Goal: Task Accomplishment & Management: Use online tool/utility

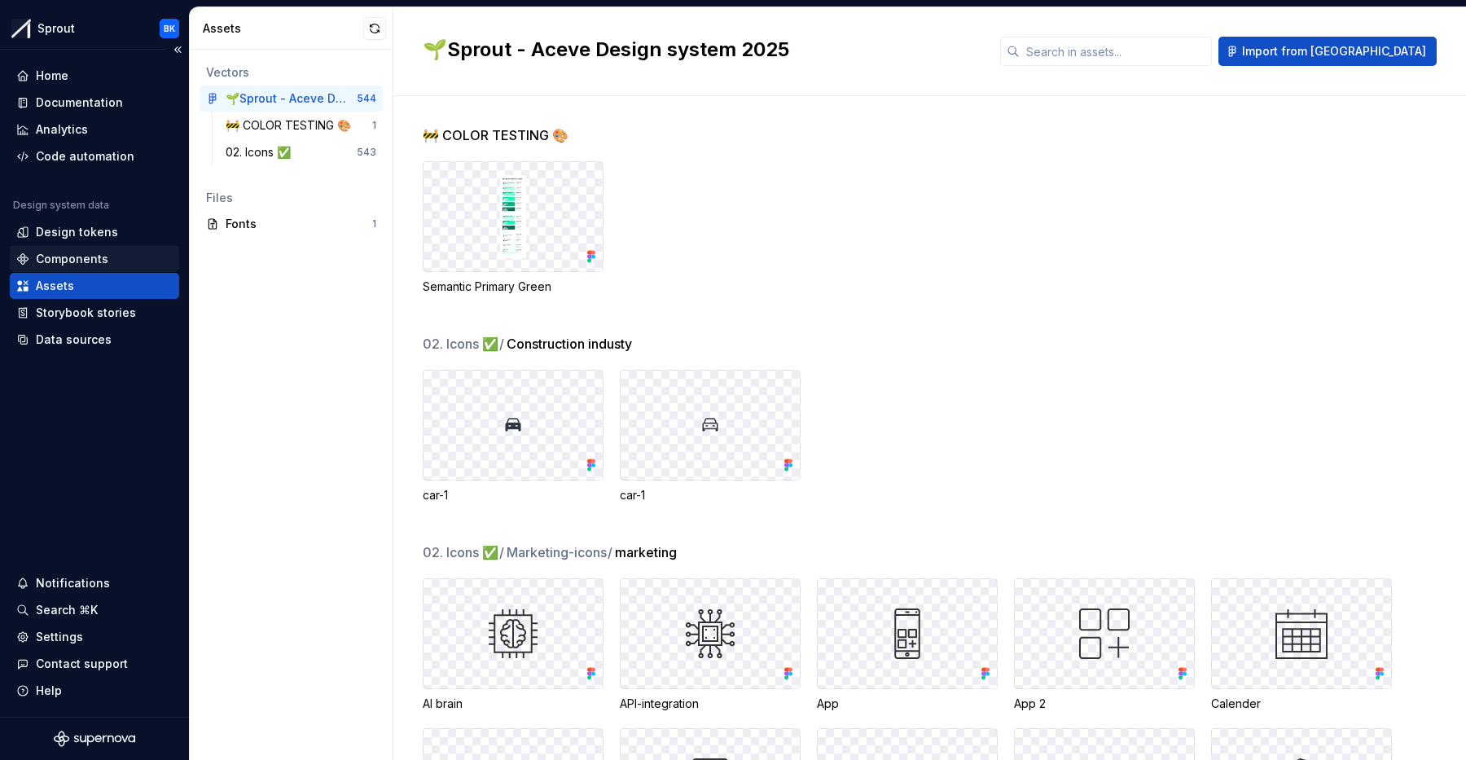
drag, startPoint x: 94, startPoint y: 232, endPoint x: 143, endPoint y: 246, distance: 50.8
click at [94, 232] on div "Design tokens" at bounding box center [77, 232] width 82 height 16
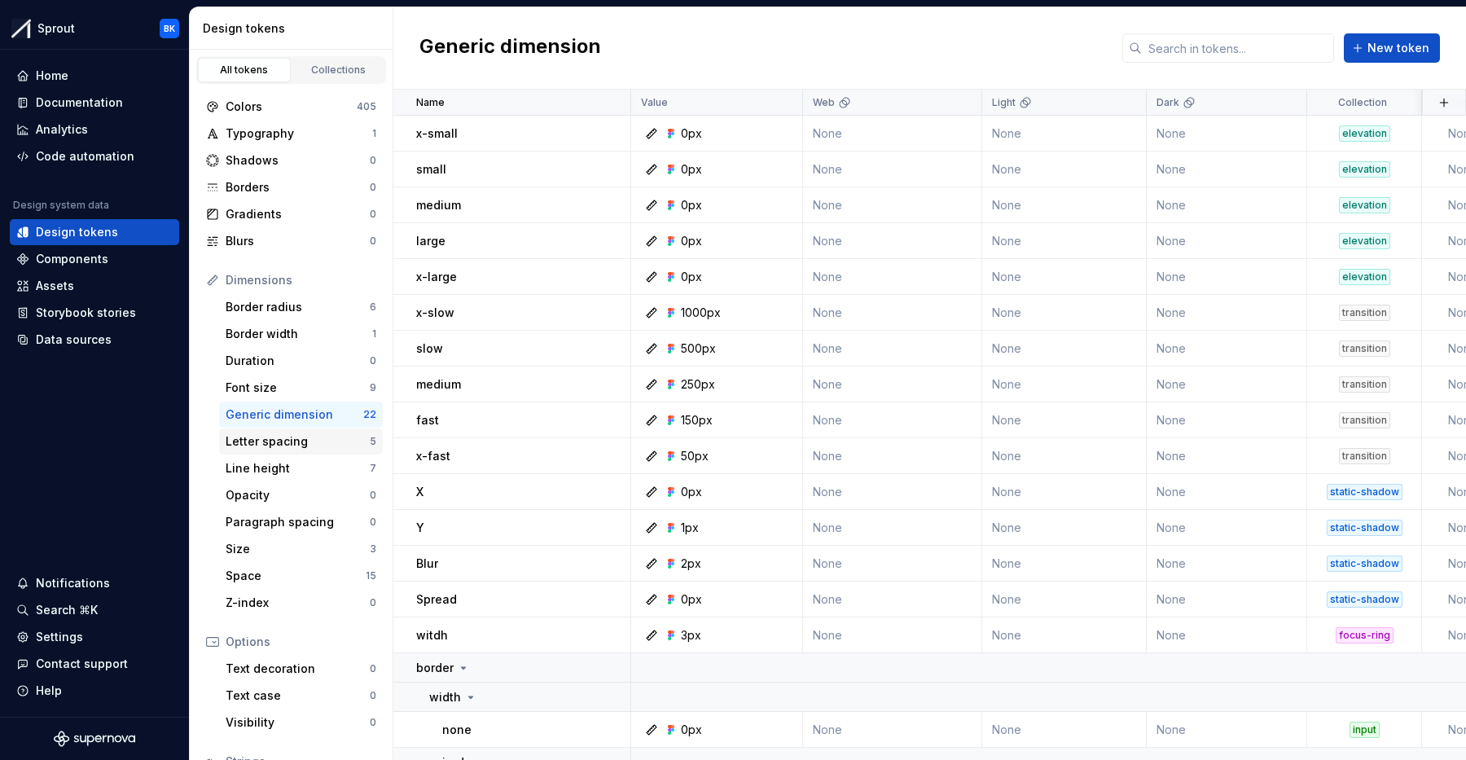
click at [295, 442] on div "Letter spacing" at bounding box center [298, 441] width 144 height 16
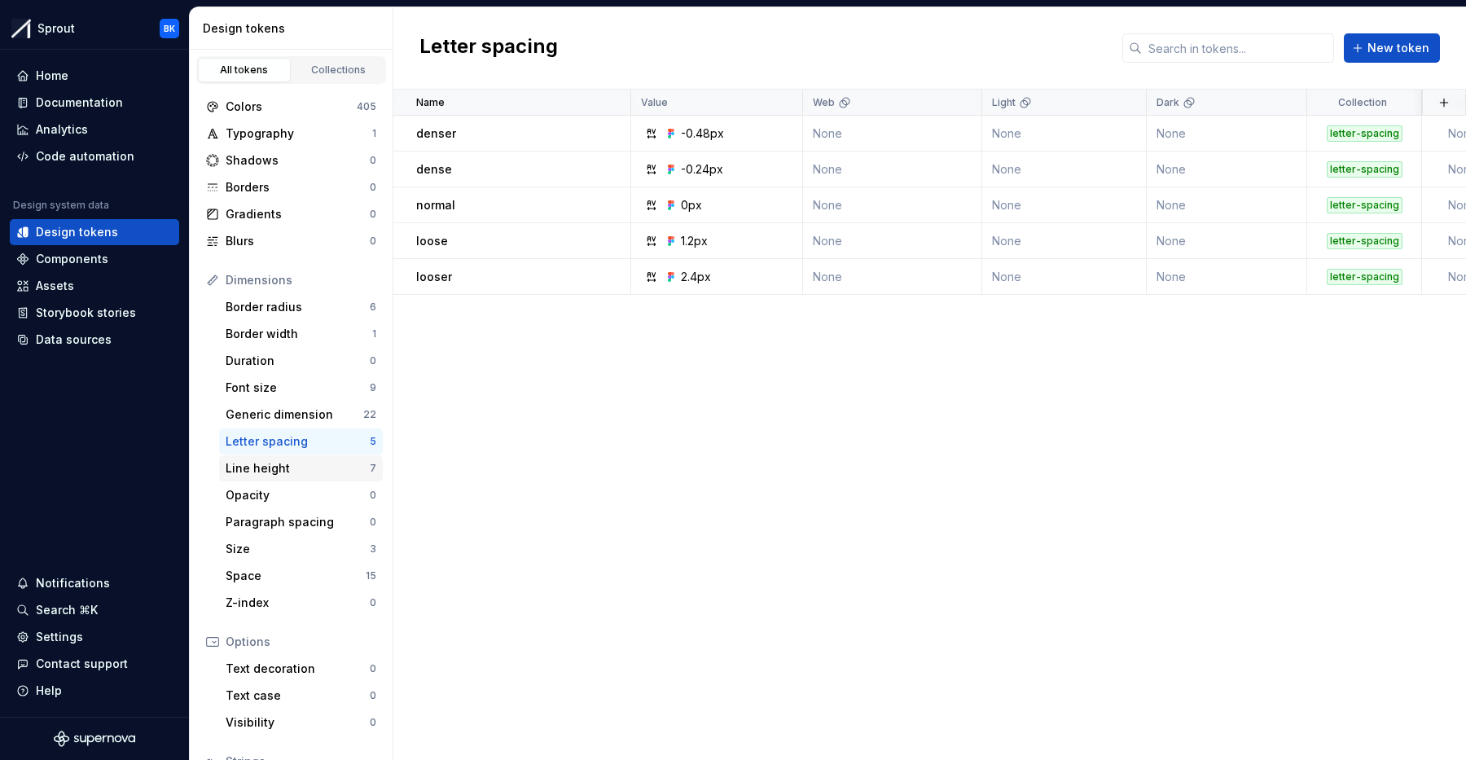
drag, startPoint x: 275, startPoint y: 459, endPoint x: 315, endPoint y: 469, distance: 42.1
click at [275, 459] on div "Line height 7" at bounding box center [301, 468] width 164 height 26
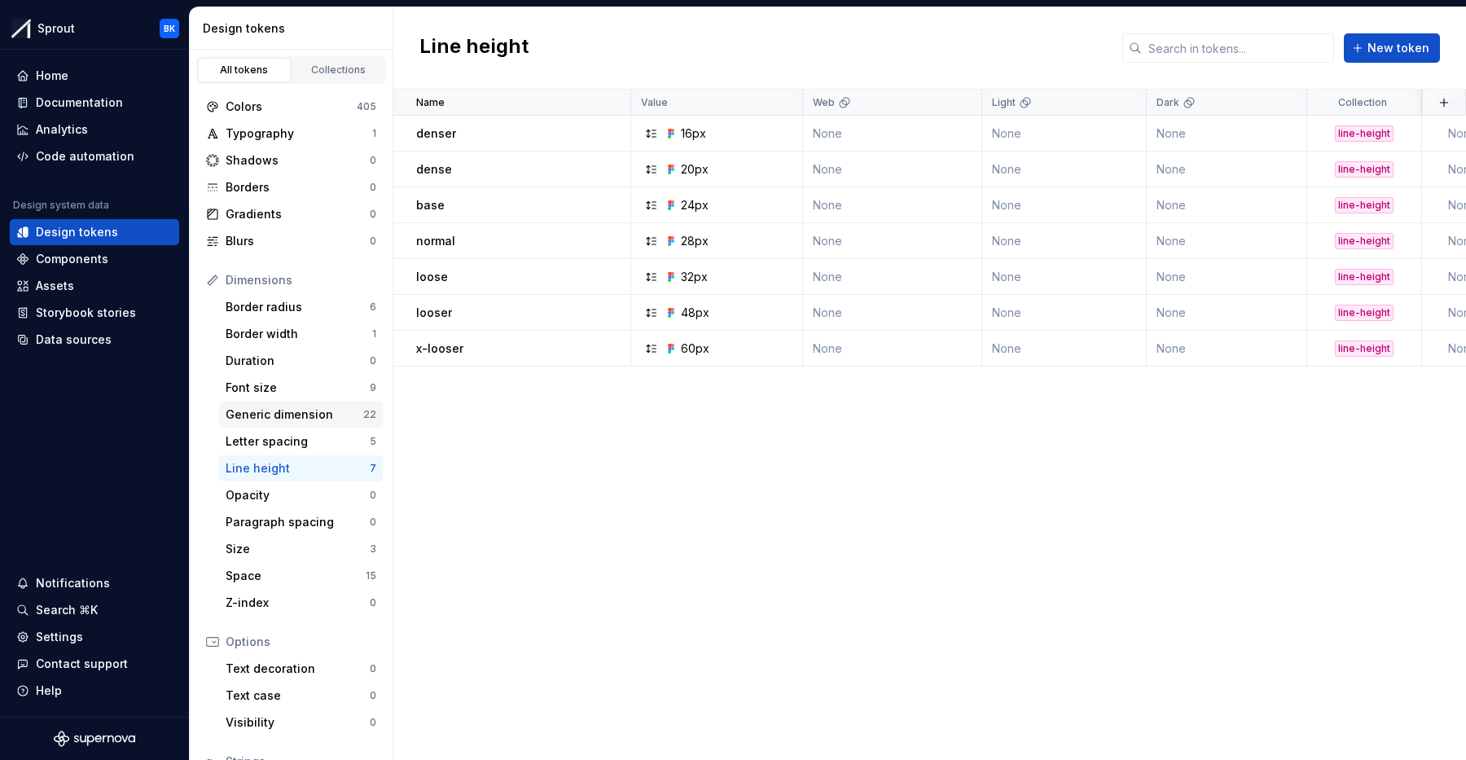
click at [297, 425] on div "Generic dimension 22" at bounding box center [301, 415] width 164 height 26
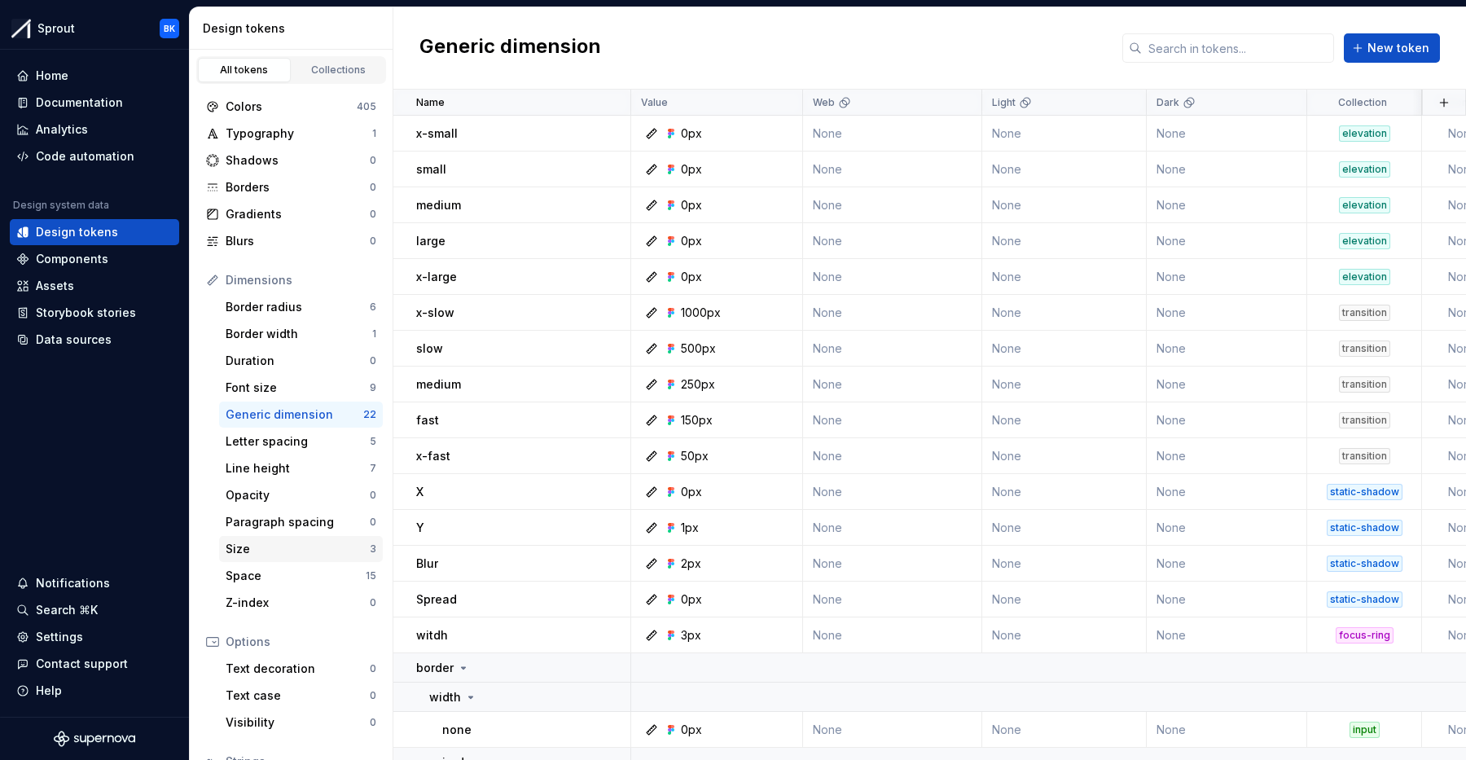
click at [306, 556] on div "Size" at bounding box center [298, 549] width 144 height 16
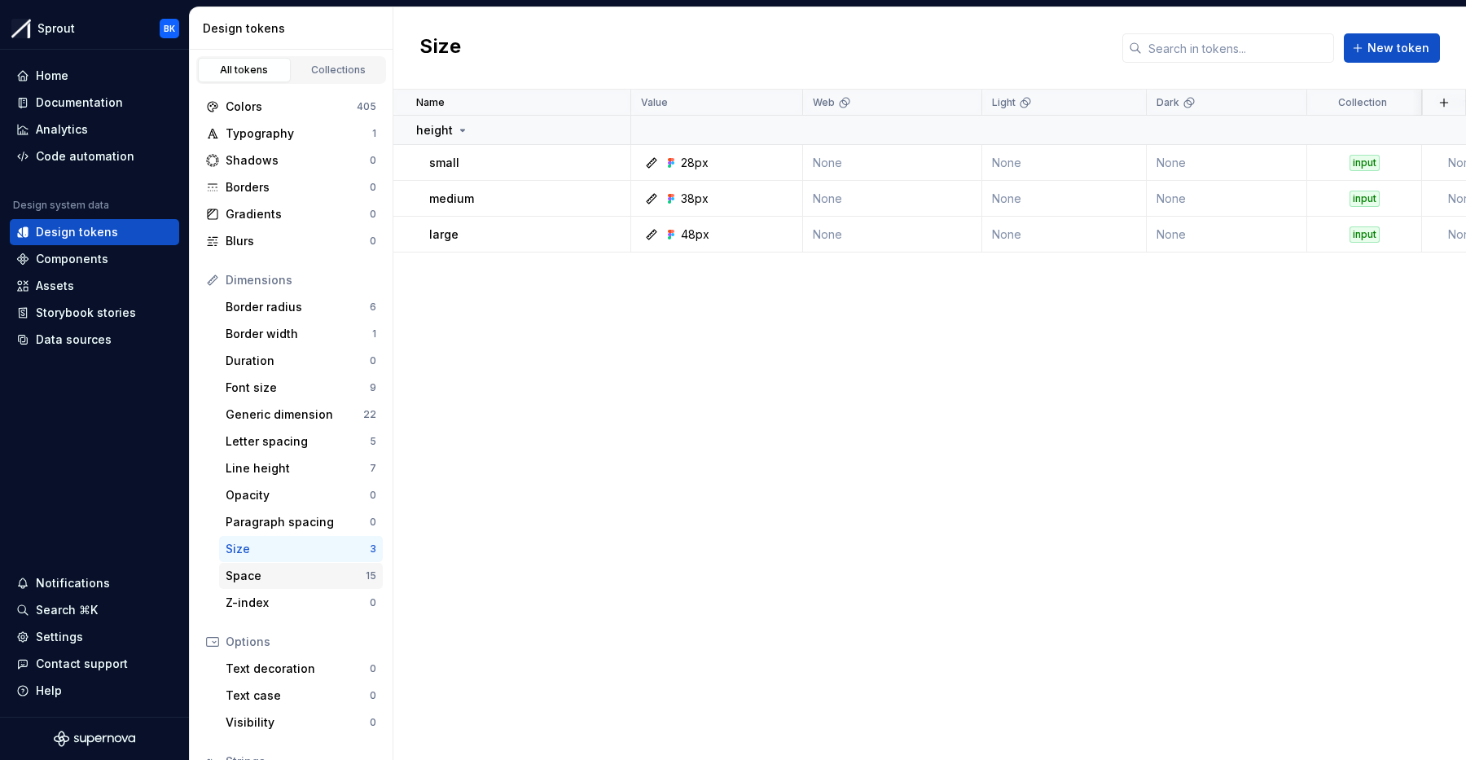
click at [297, 573] on div "Space" at bounding box center [296, 576] width 140 height 16
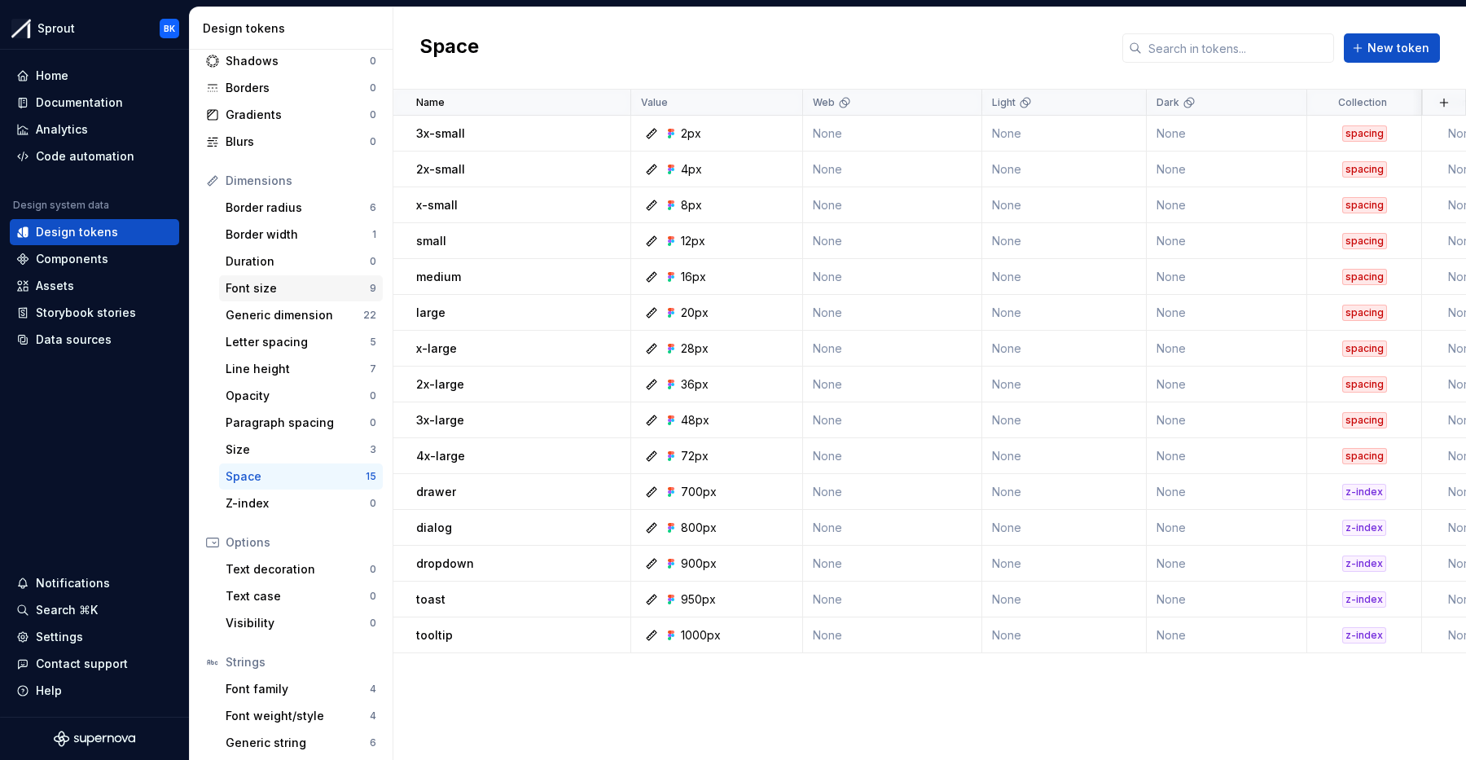
scroll to position [132, 0]
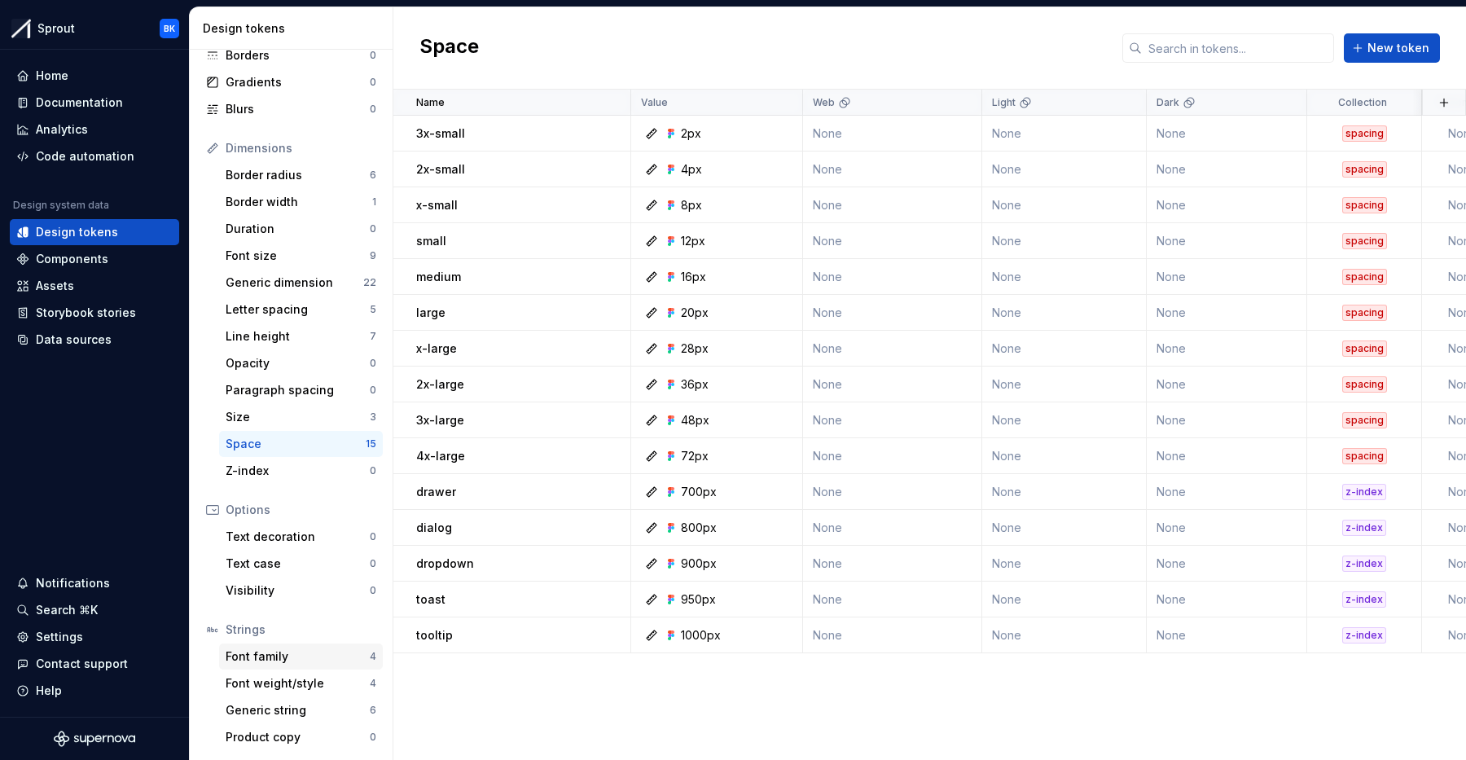
click at [289, 658] on div "Font family" at bounding box center [298, 656] width 144 height 16
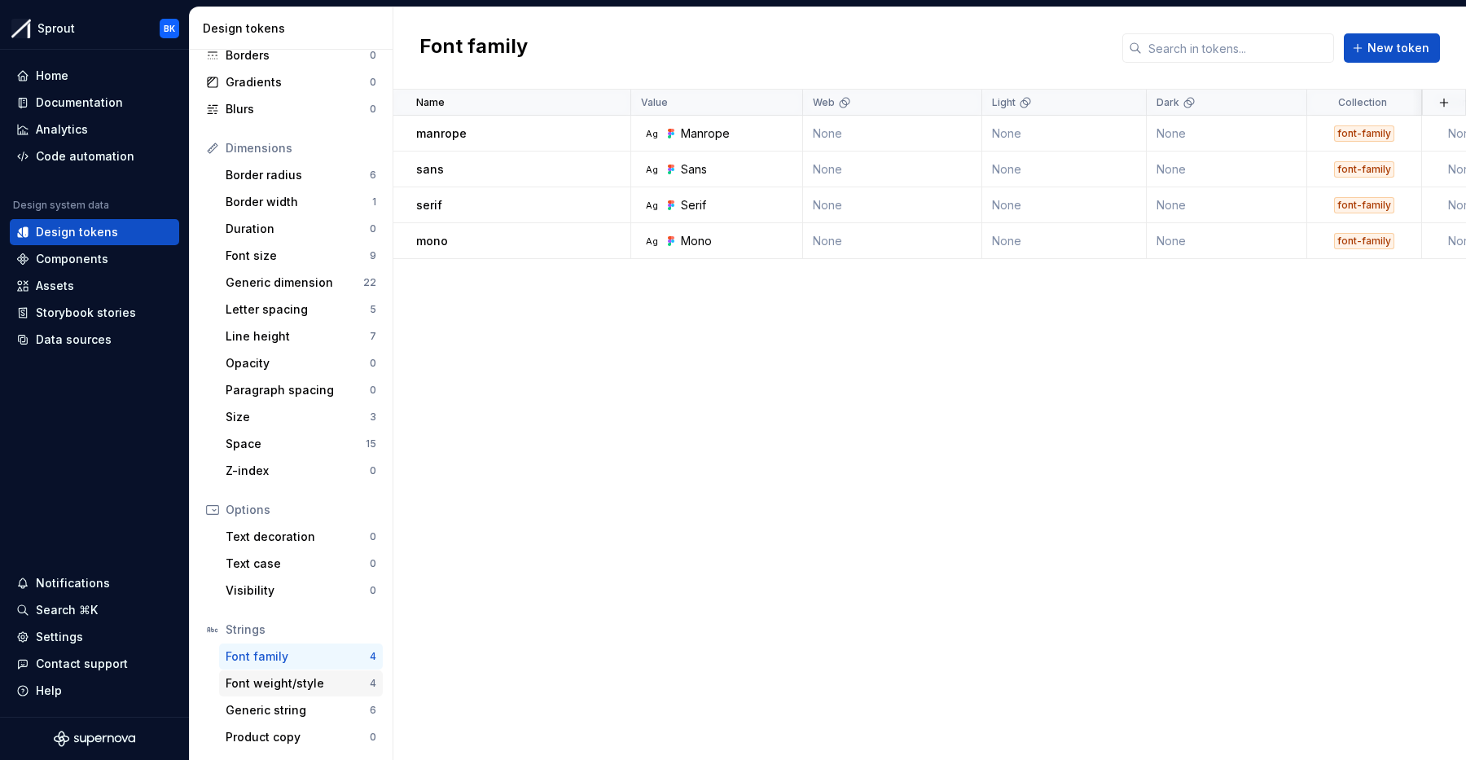
click at [306, 683] on div "Font weight/style" at bounding box center [298, 683] width 144 height 16
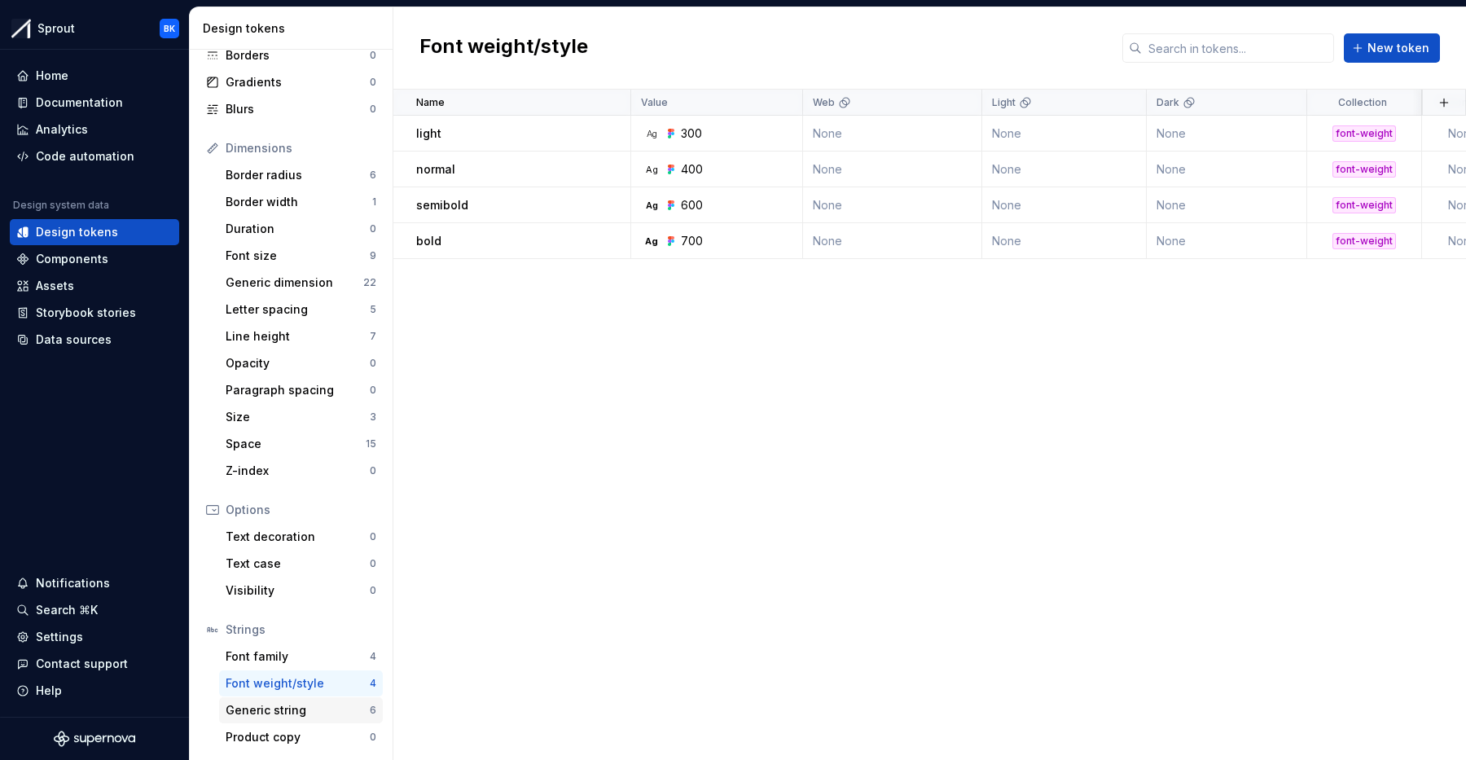
click at [298, 715] on div "Generic string" at bounding box center [298, 710] width 144 height 16
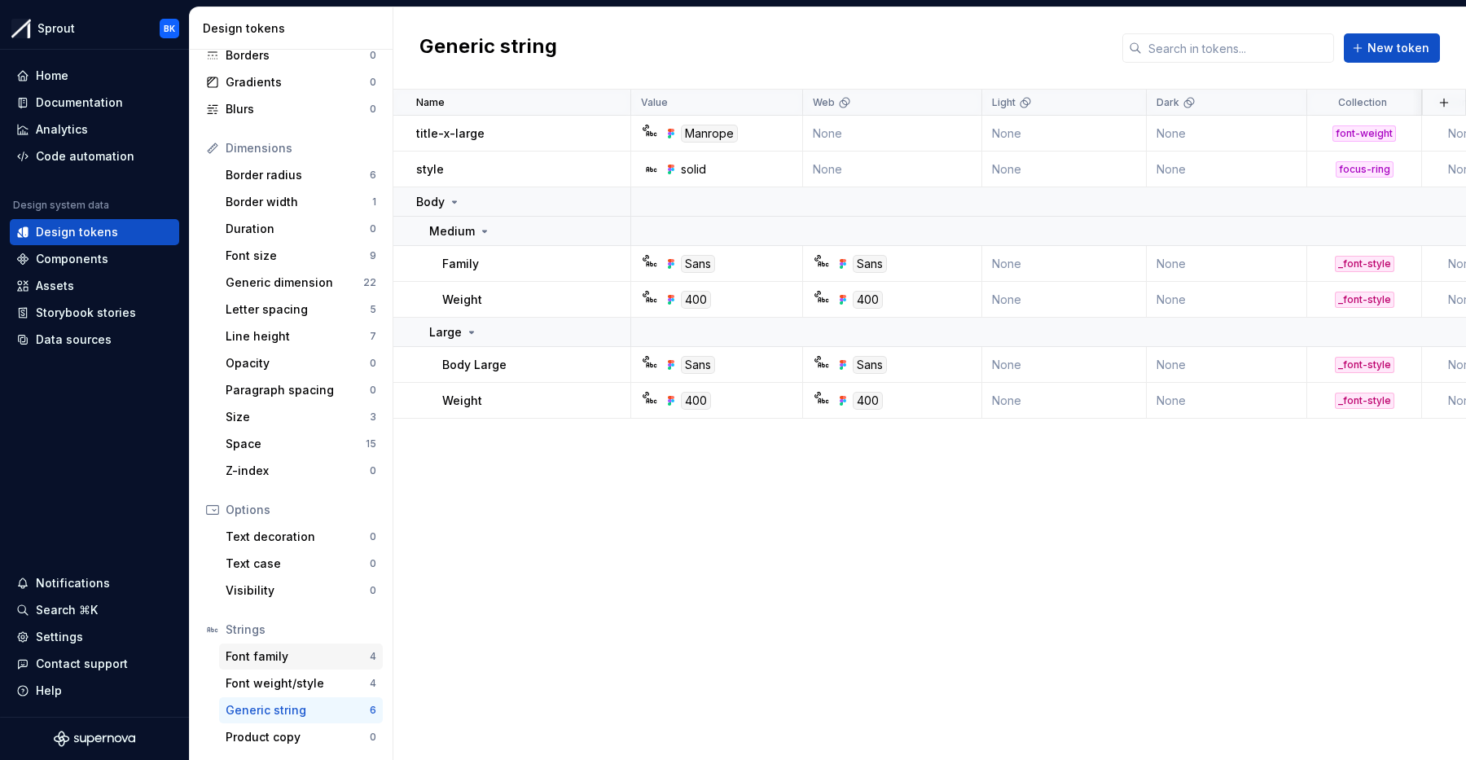
click at [308, 655] on div "Font family" at bounding box center [298, 656] width 144 height 16
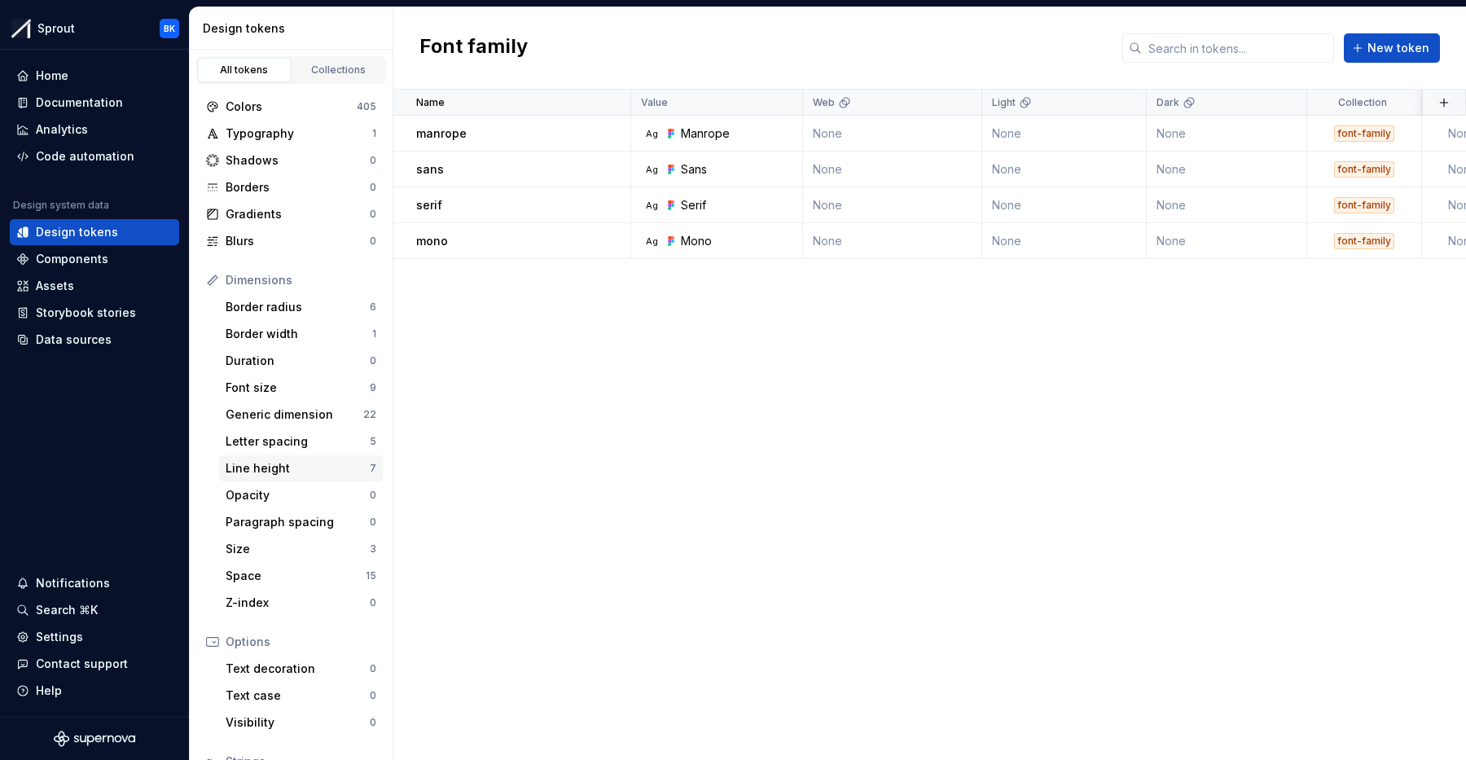
click at [308, 463] on div "Line height" at bounding box center [298, 468] width 144 height 16
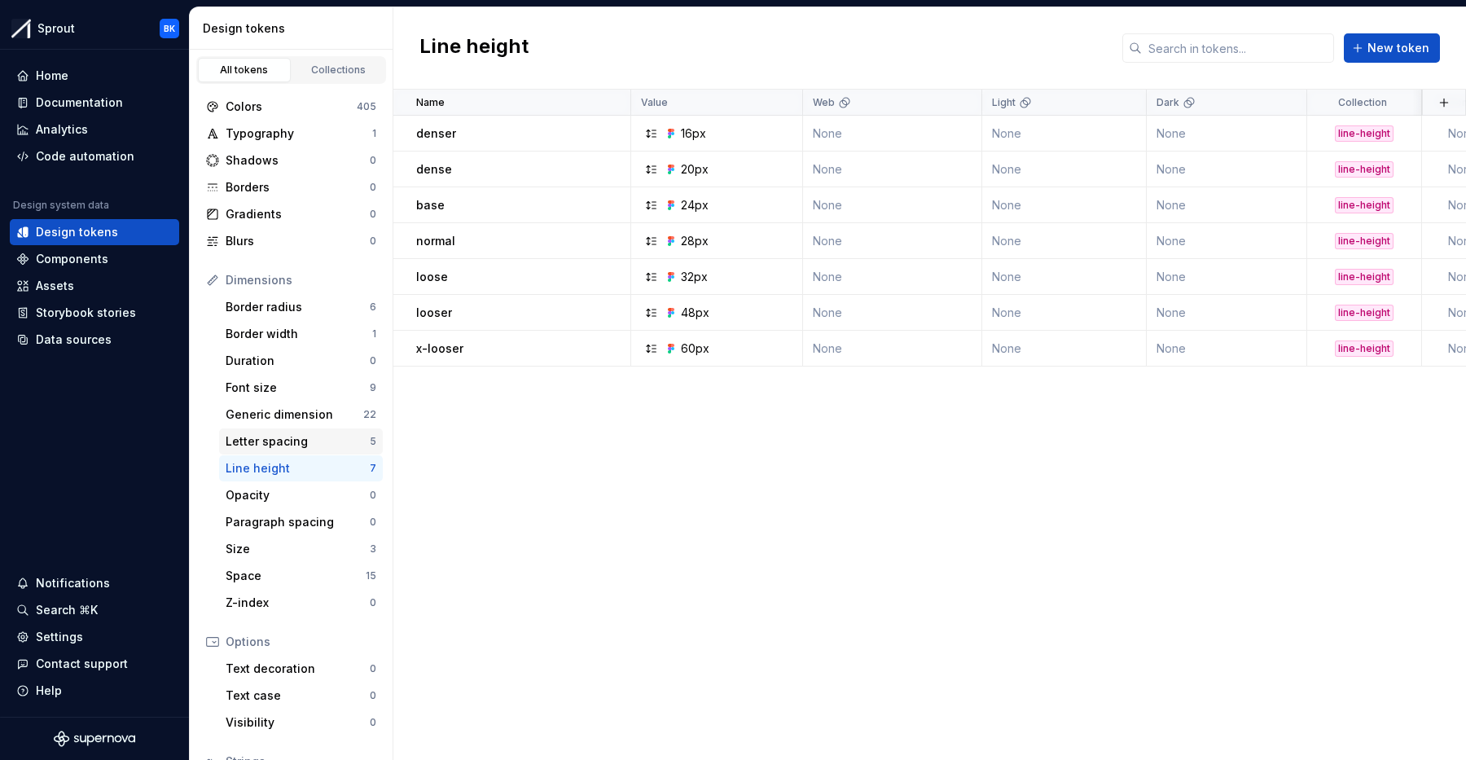
click at [314, 435] on div "Letter spacing" at bounding box center [298, 441] width 144 height 16
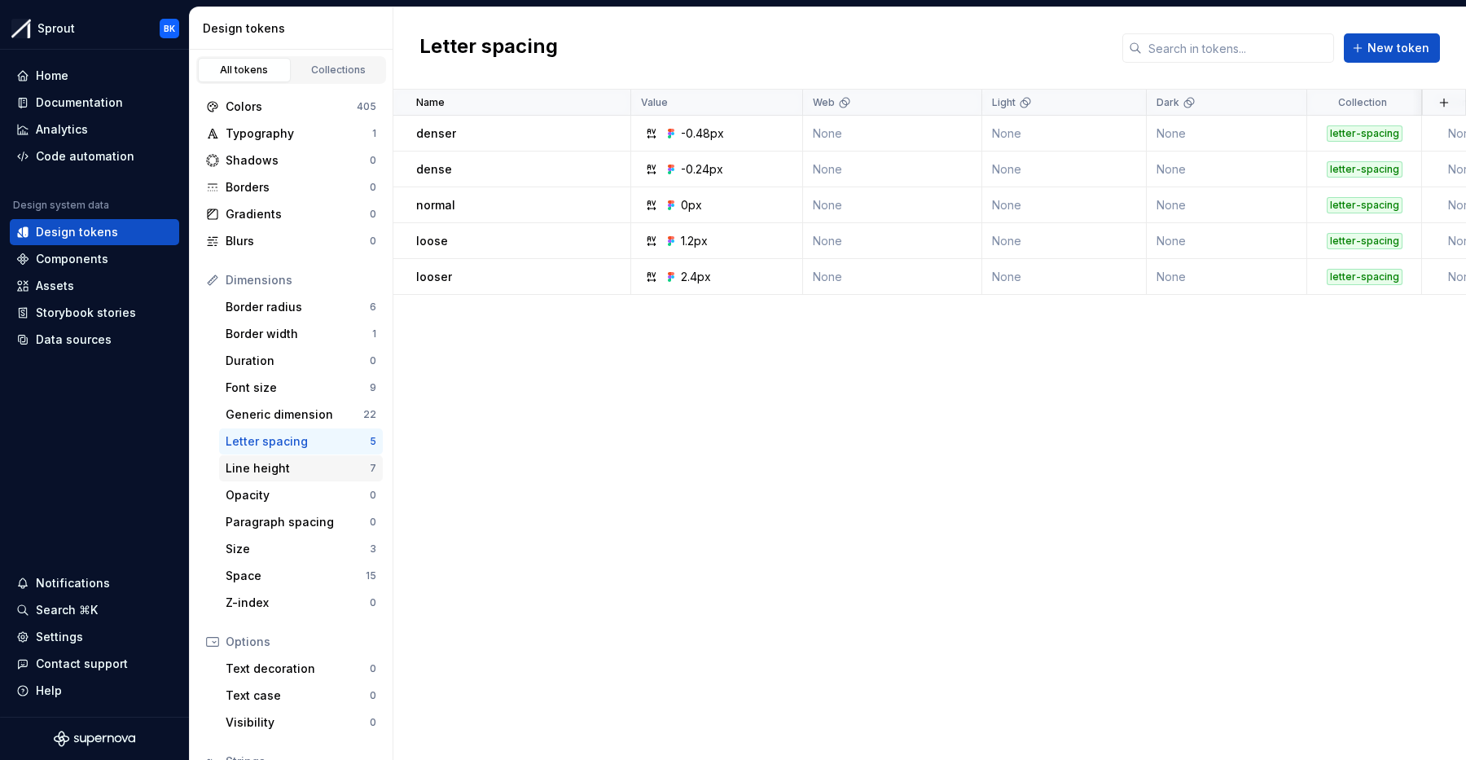
click at [314, 473] on div "Line height" at bounding box center [298, 468] width 144 height 16
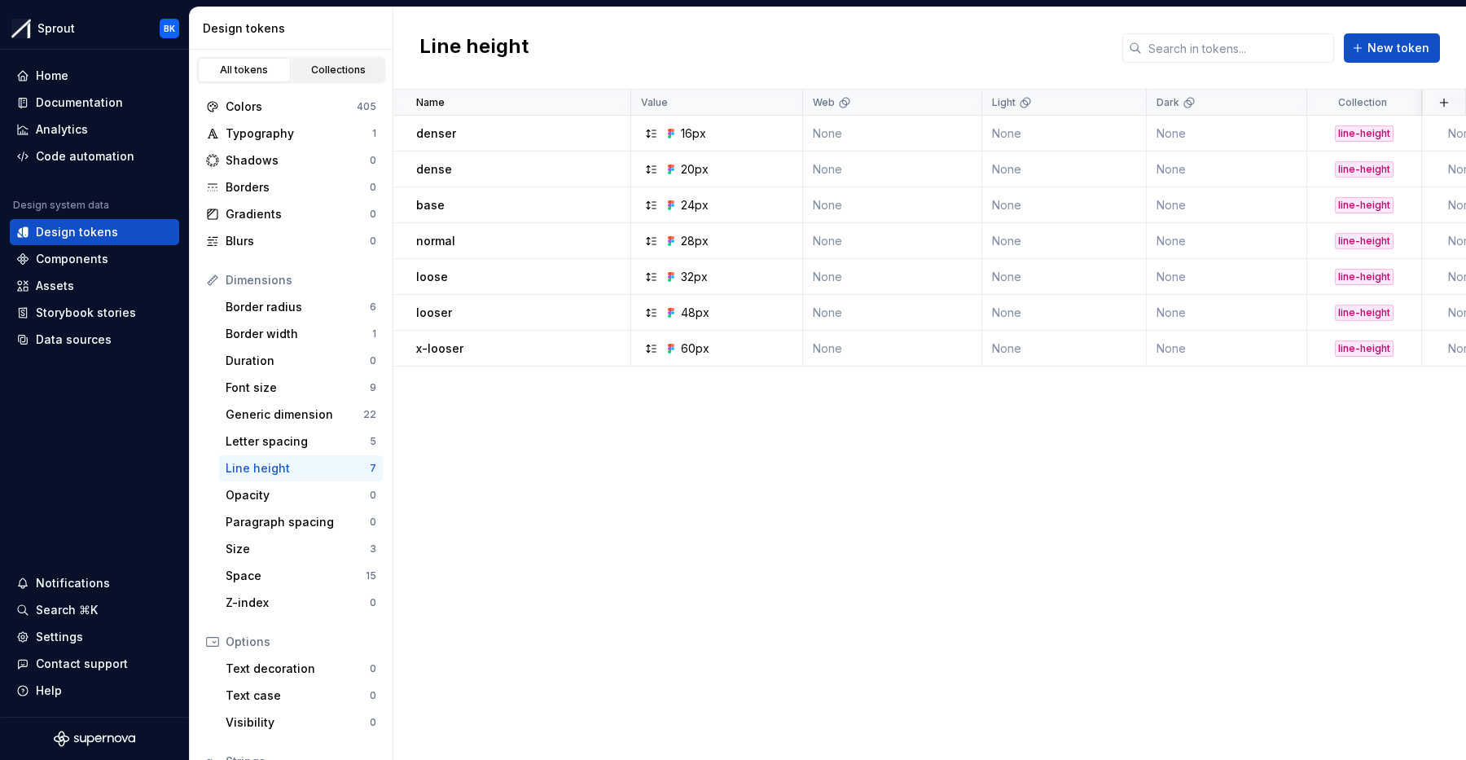
drag, startPoint x: 349, startPoint y: 67, endPoint x: 349, endPoint y: 78, distance: 11.4
click at [345, 76] on div "Collections" at bounding box center [338, 70] width 81 height 13
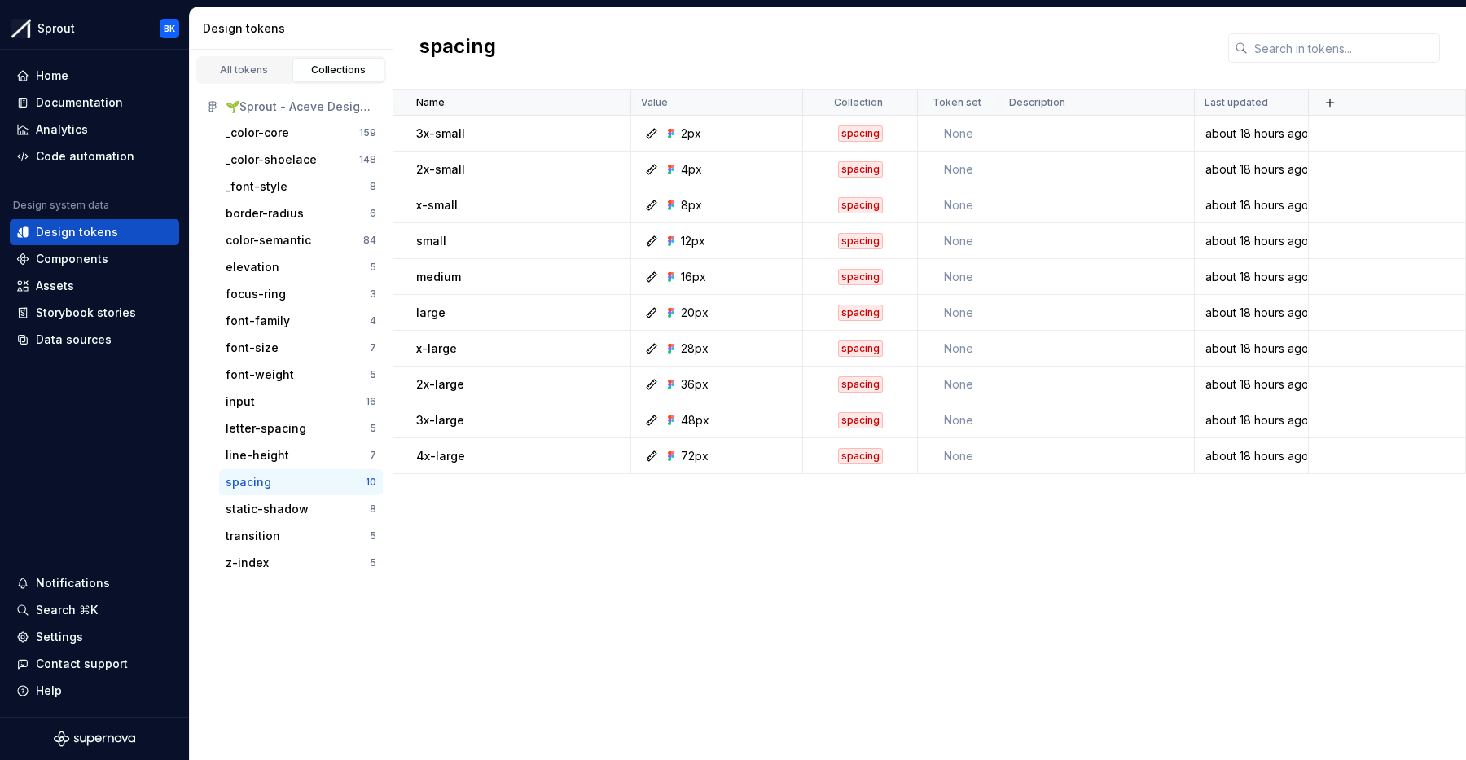
drag, startPoint x: 249, startPoint y: 78, endPoint x: 238, endPoint y: 83, distance: 12.4
click at [249, 78] on link "All tokens" at bounding box center [244, 70] width 93 height 24
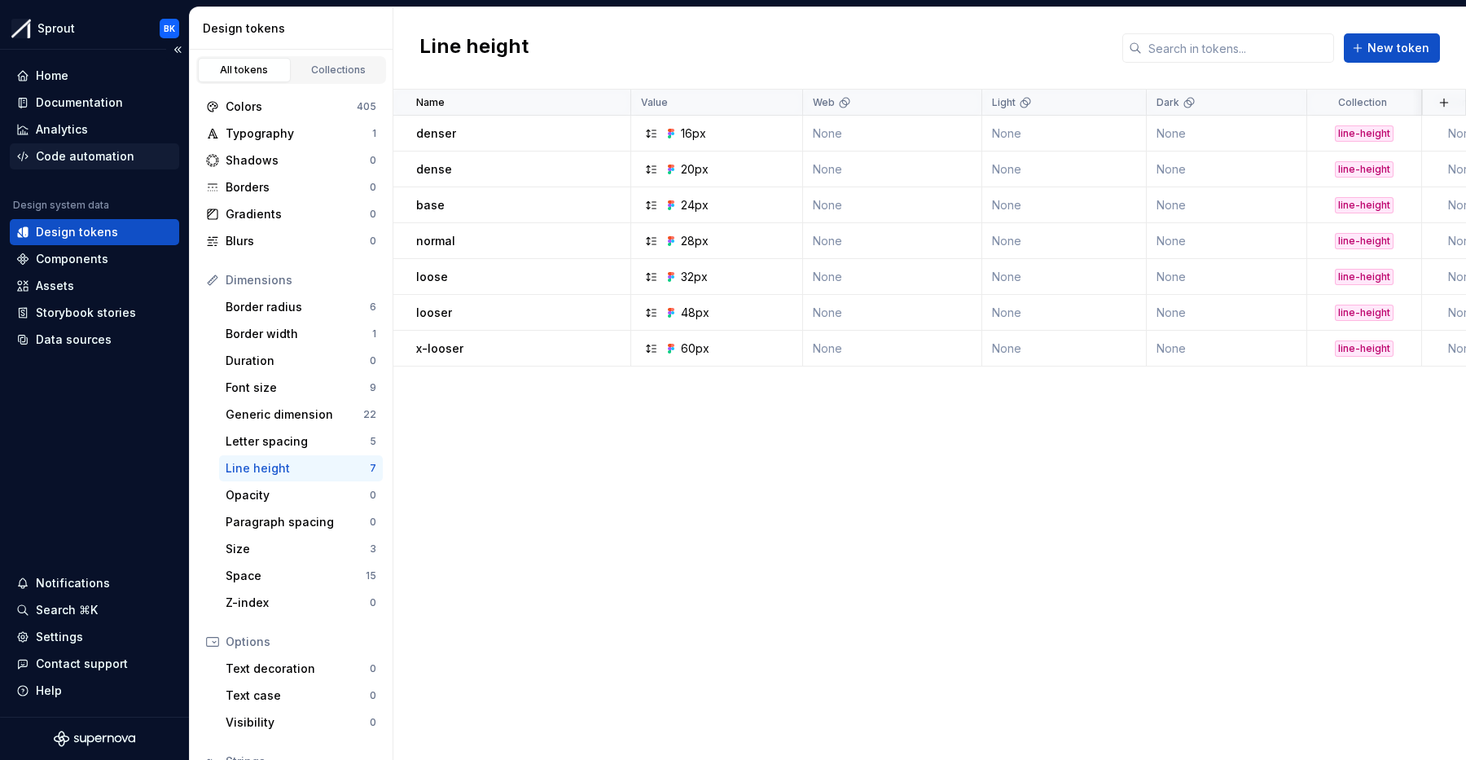
click at [58, 156] on div "Code automation" at bounding box center [85, 156] width 99 height 16
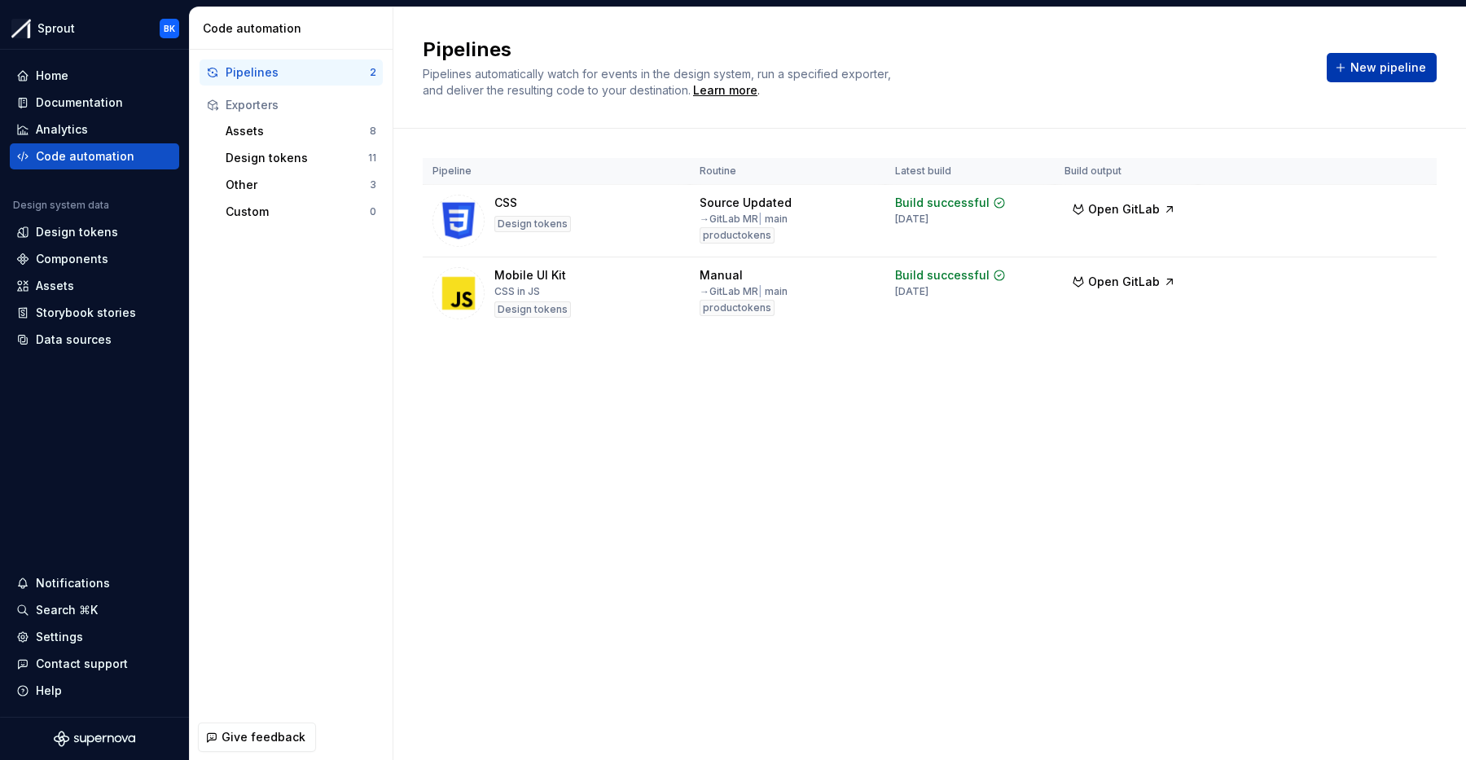
click at [1396, 60] on span "New pipeline" at bounding box center [1389, 67] width 76 height 16
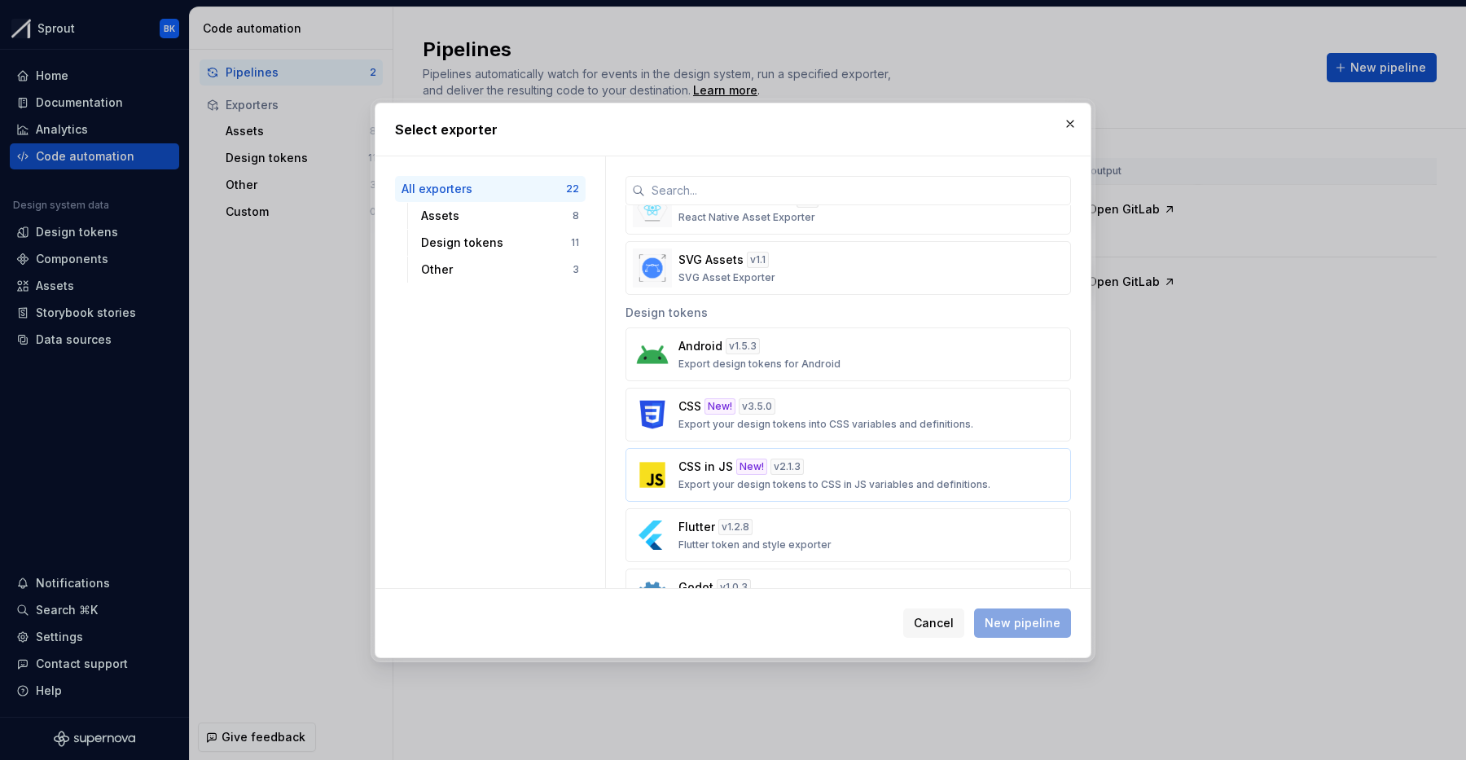
scroll to position [446, 0]
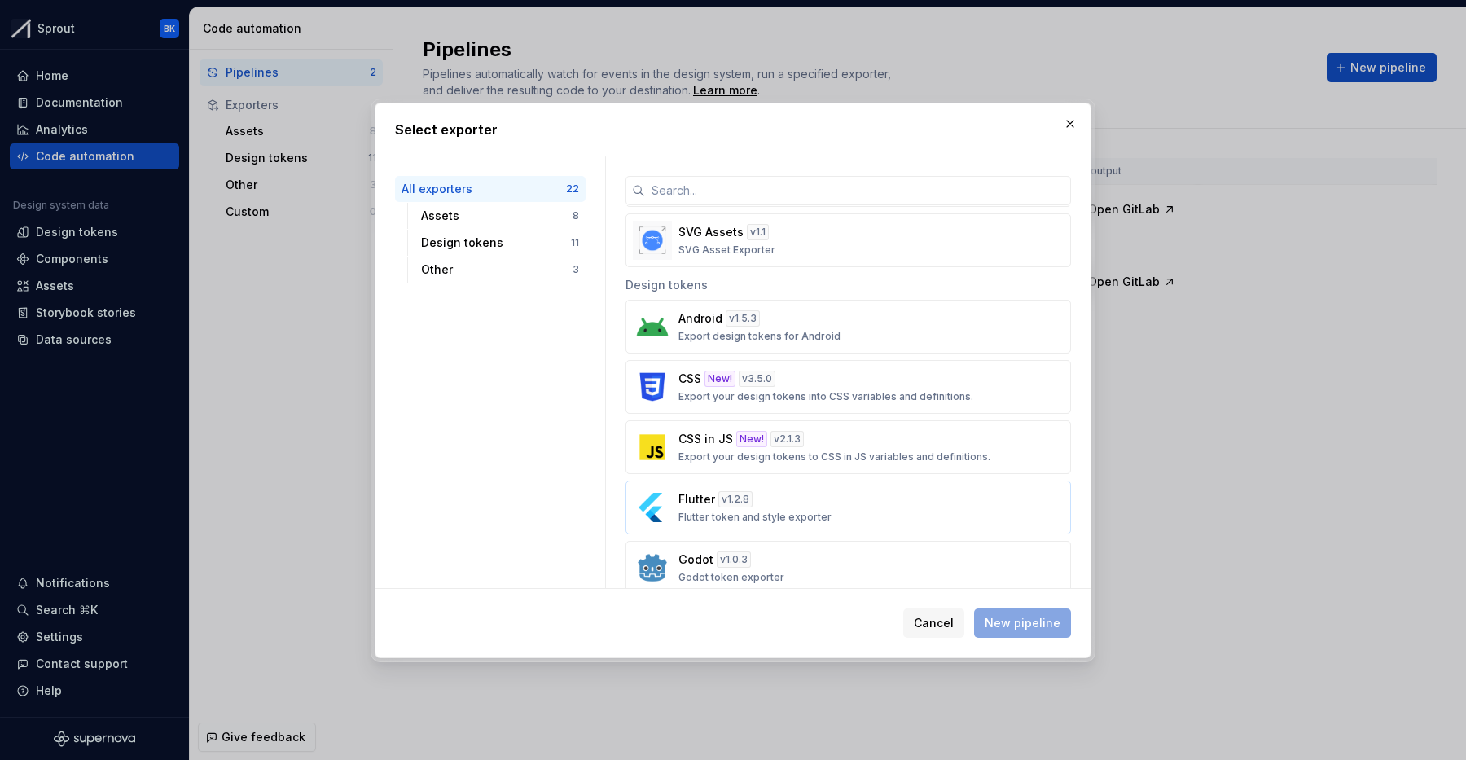
drag, startPoint x: 824, startPoint y: 440, endPoint x: 890, endPoint y: 494, distance: 85.8
click at [823, 440] on div "CSS in JS New! v 2.1.3 Export your design tokens to CSS in JS variables and def…" at bounding box center [844, 447] width 330 height 33
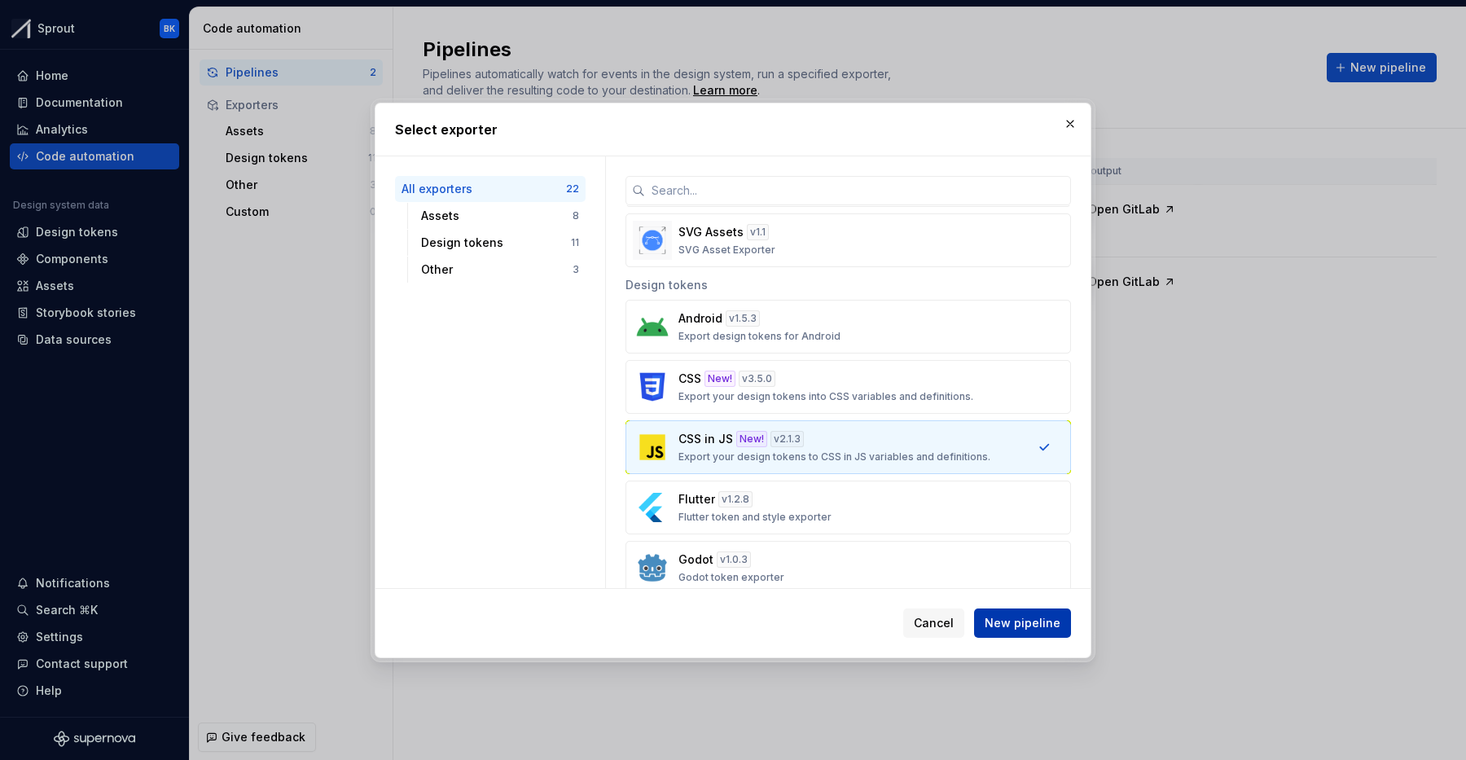
click at [1040, 612] on button "New pipeline" at bounding box center [1022, 623] width 97 height 29
type textarea "*"
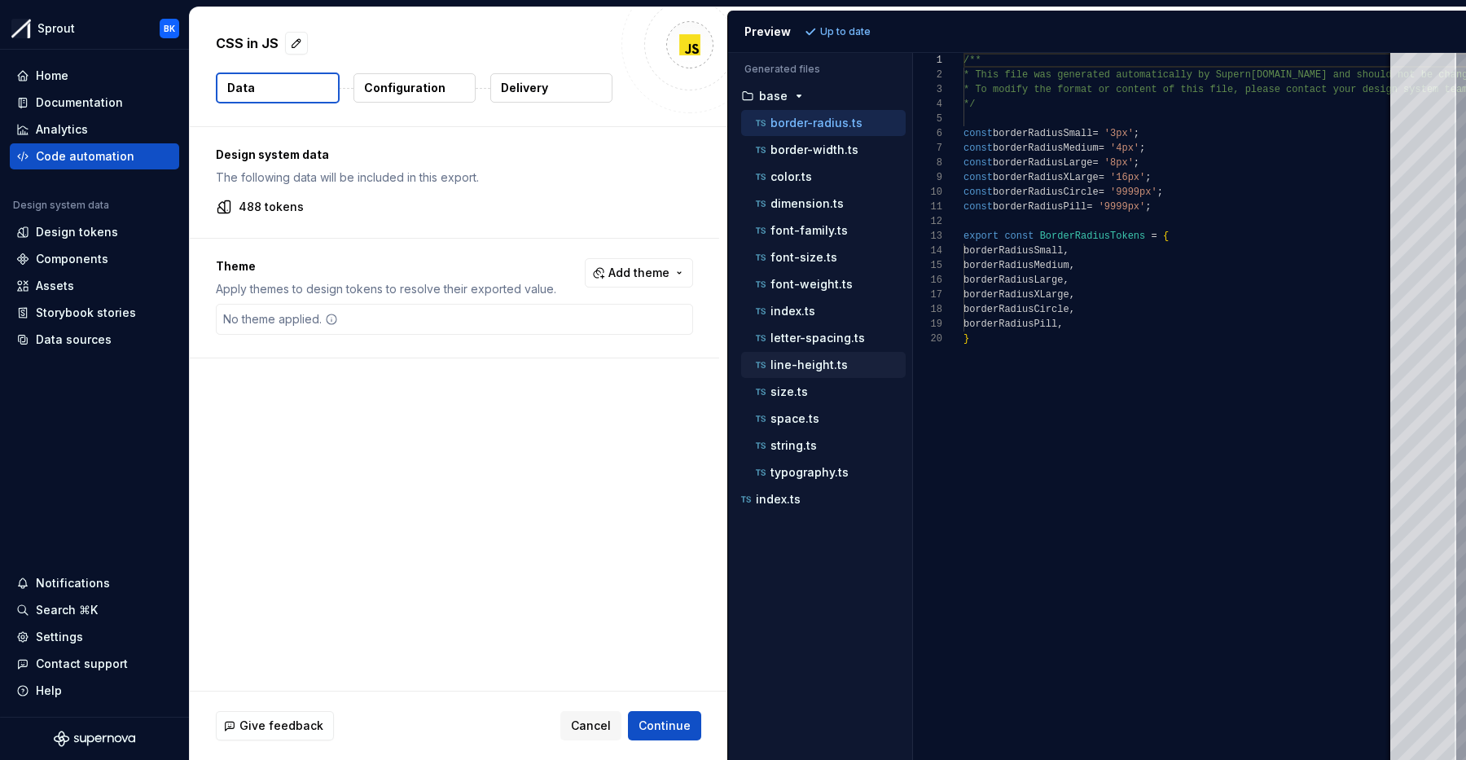
click at [853, 364] on div "line-height.ts" at bounding box center [829, 365] width 153 height 16
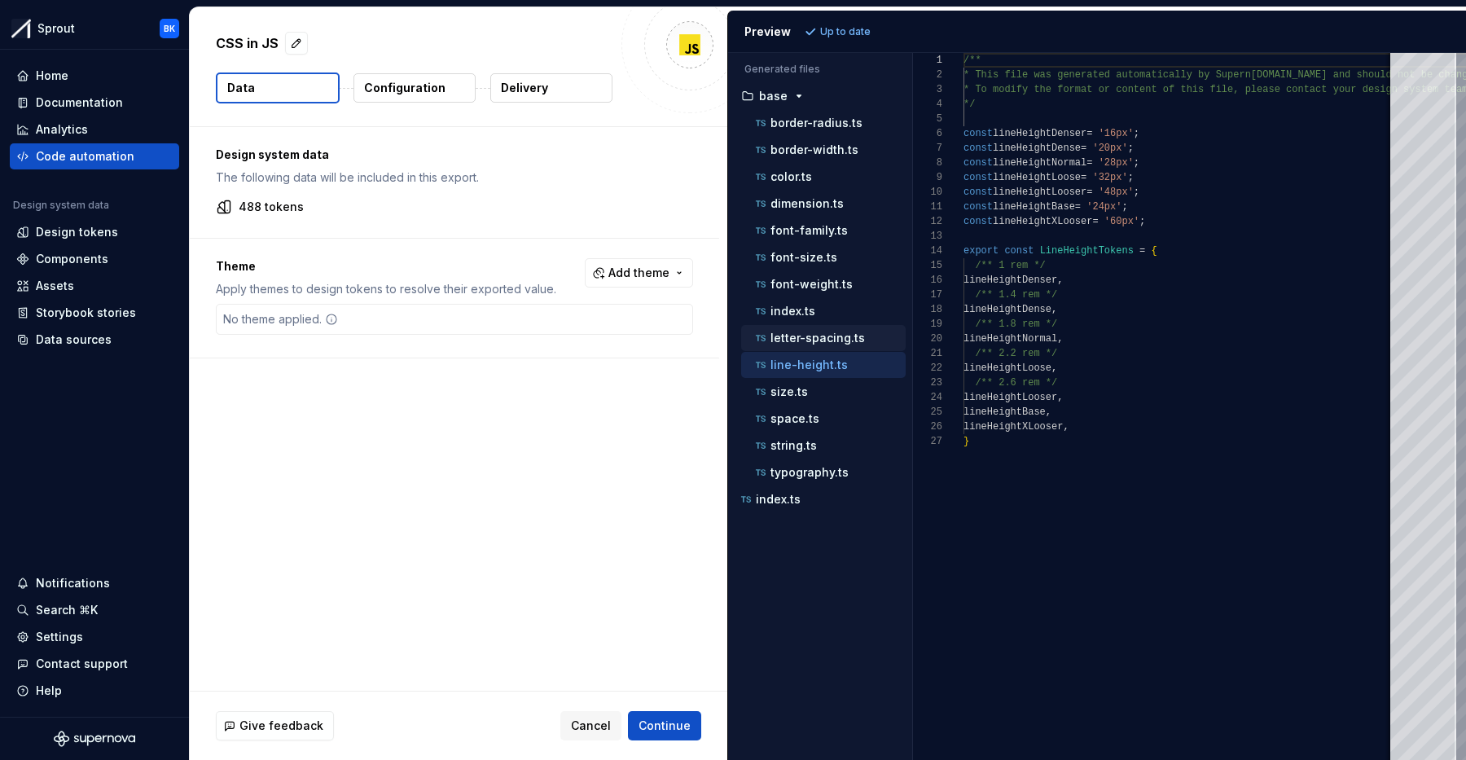
click at [848, 335] on p "letter-spacing.ts" at bounding box center [818, 338] width 95 height 13
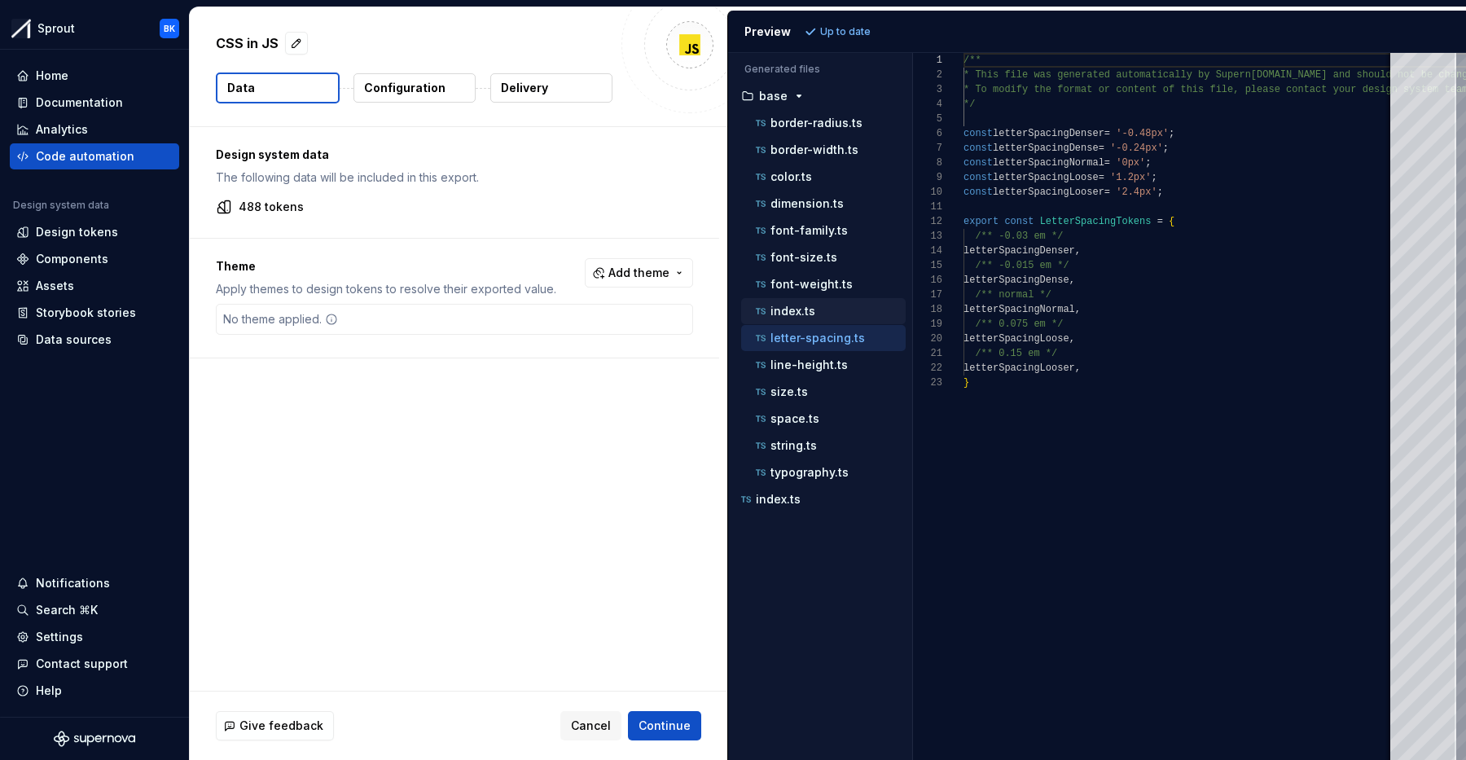
click at [843, 314] on div "index.ts" at bounding box center [829, 311] width 153 height 16
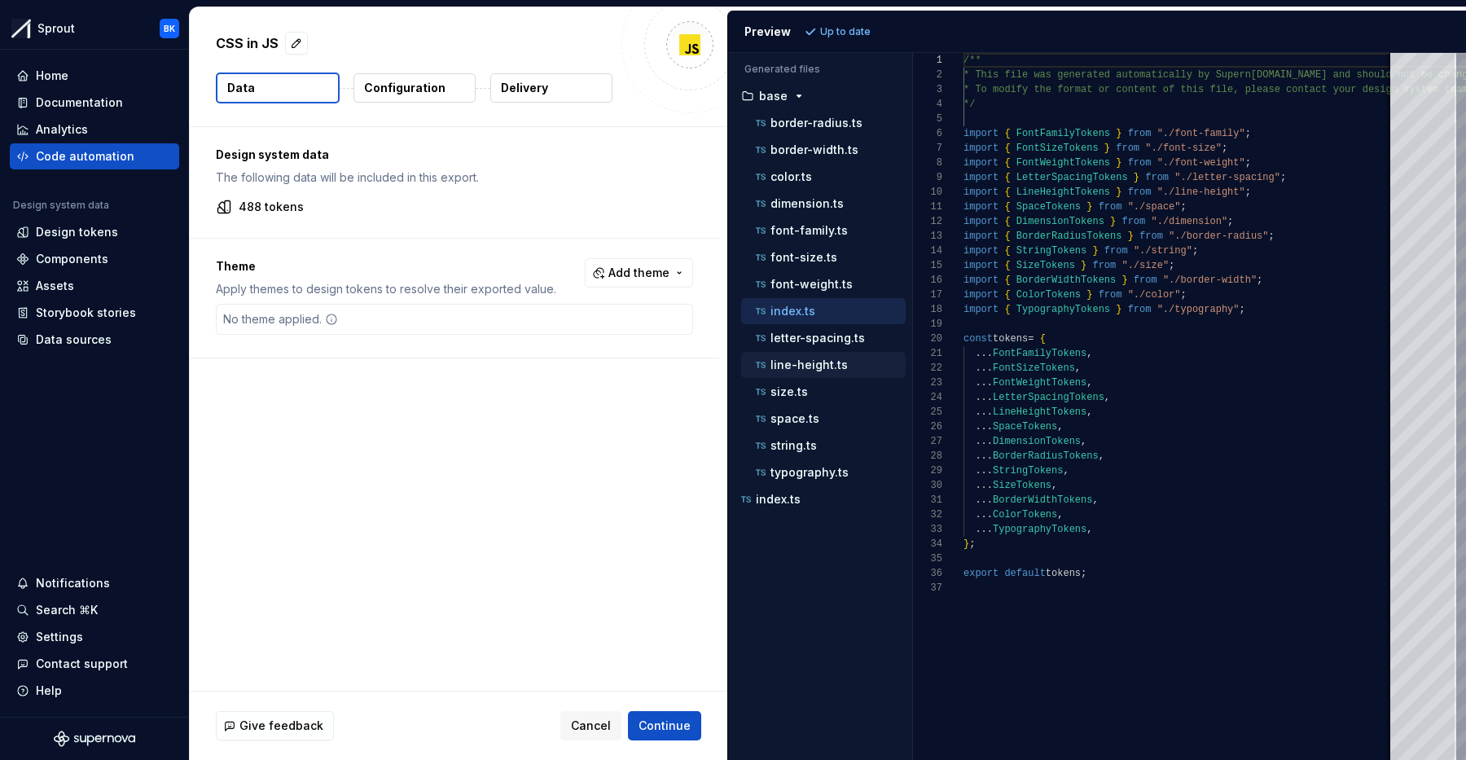
click at [841, 358] on div "line-height.ts" at bounding box center [829, 365] width 153 height 16
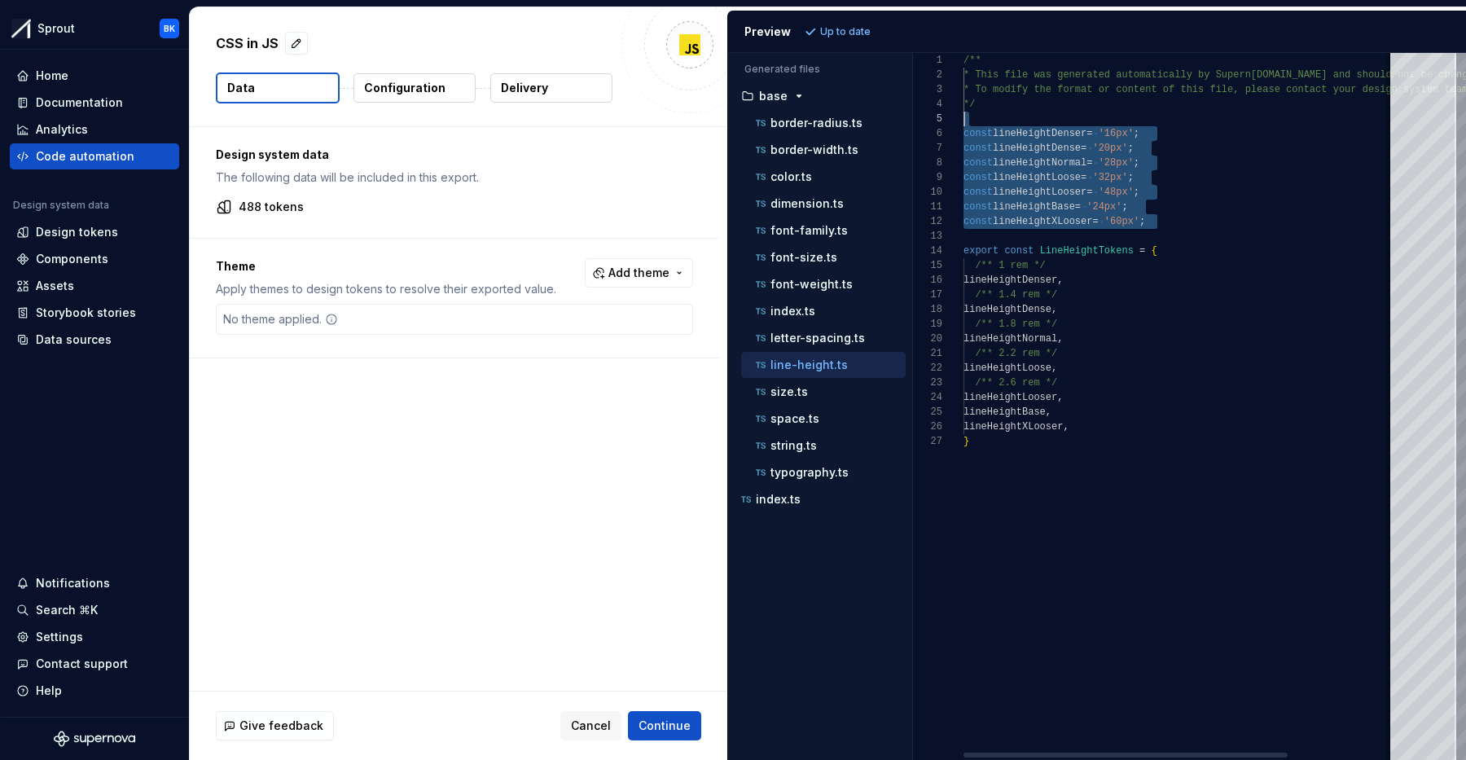
scroll to position [73, 0]
drag, startPoint x: 1171, startPoint y: 213, endPoint x: 964, endPoint y: 134, distance: 221.8
click at [1136, 177] on div "/** * This file was generated automatically by Supern [DOMAIN_NAME] and should …" at bounding box center [1251, 406] width 574 height 707
drag, startPoint x: 1139, startPoint y: 214, endPoint x: 952, endPoint y: 134, distance: 203.2
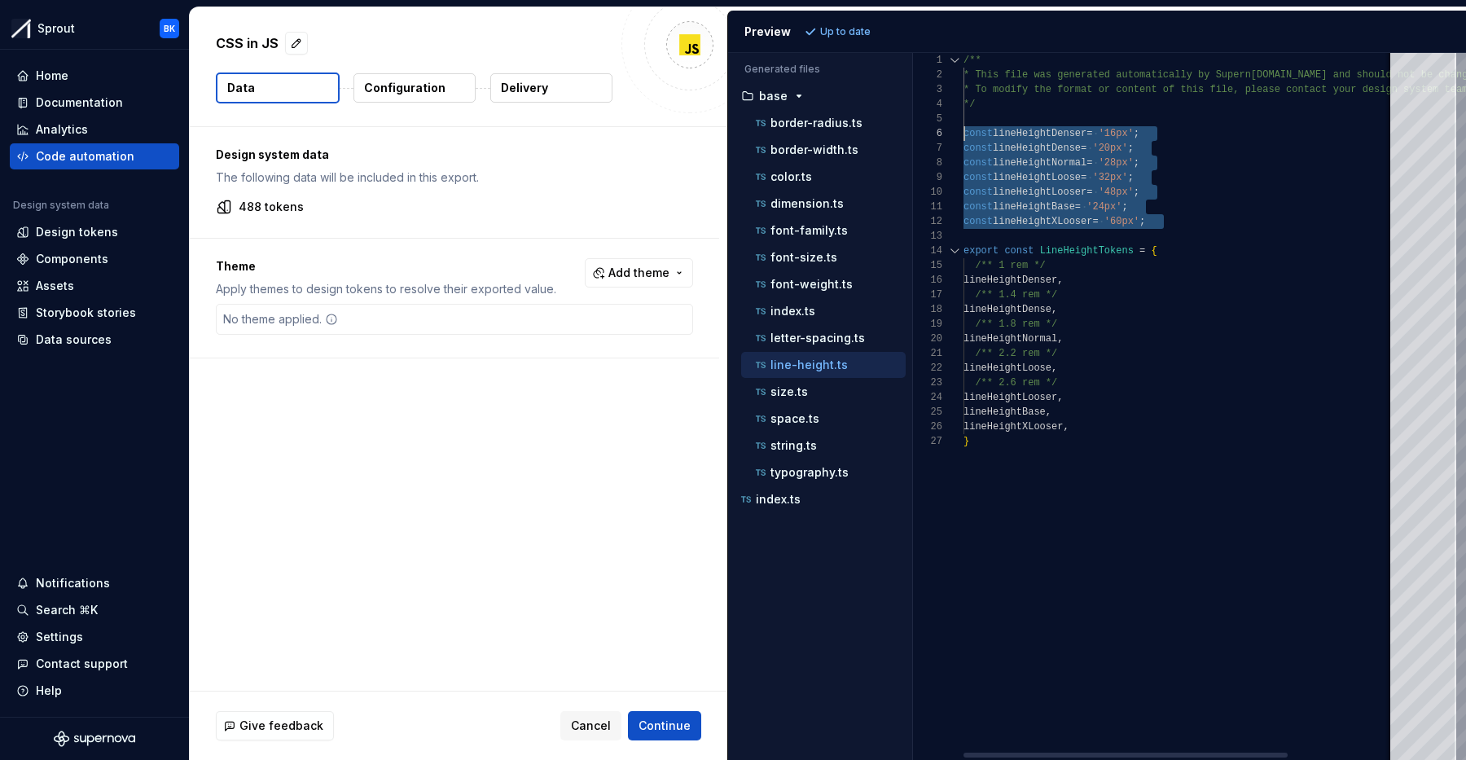
click at [964, 131] on div "/** * This file was generated automatically by Supern [DOMAIN_NAME] and should …" at bounding box center [1251, 406] width 574 height 707
click at [1062, 166] on span "lineHeightNormal" at bounding box center [1040, 162] width 94 height 11
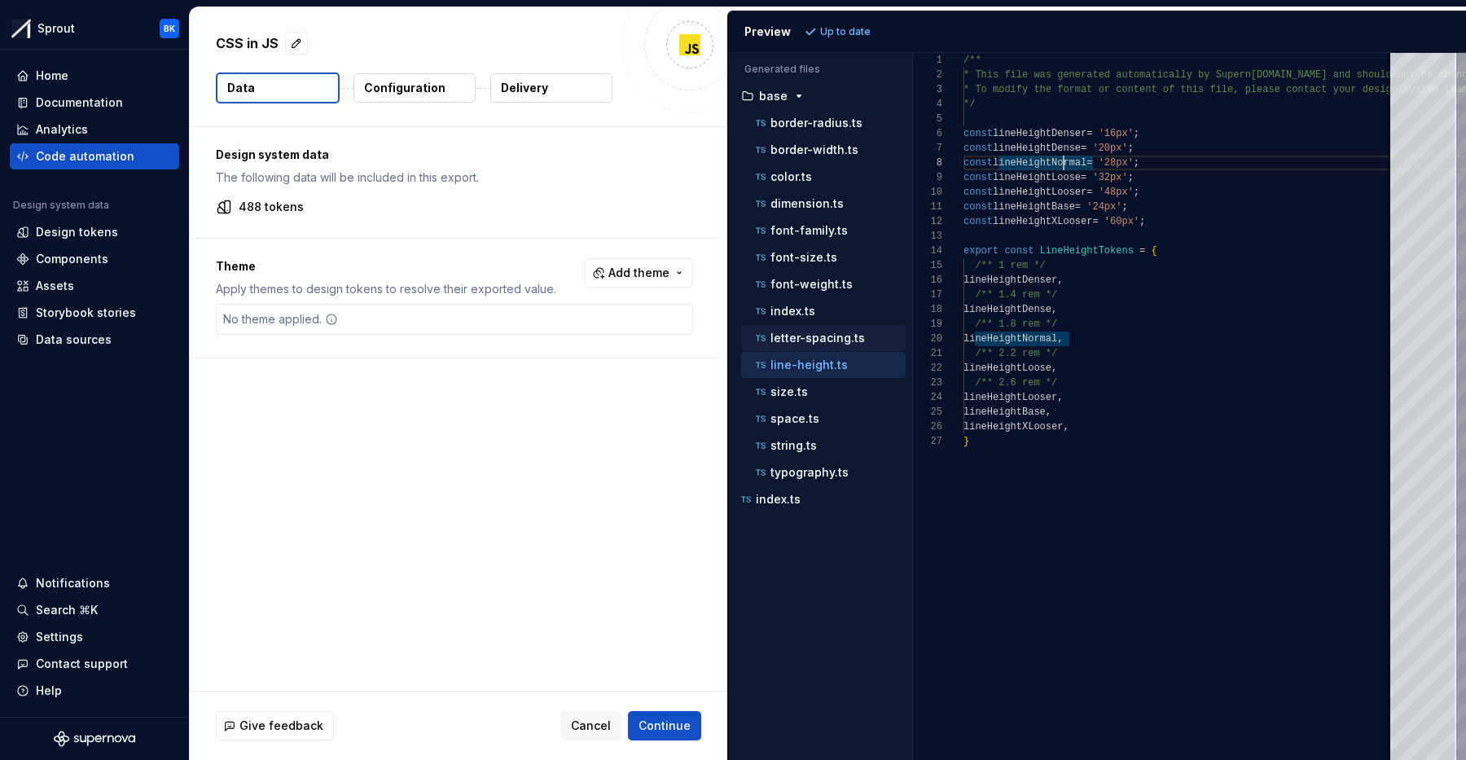
click at [826, 339] on p "letter-spacing.ts" at bounding box center [818, 338] width 95 height 13
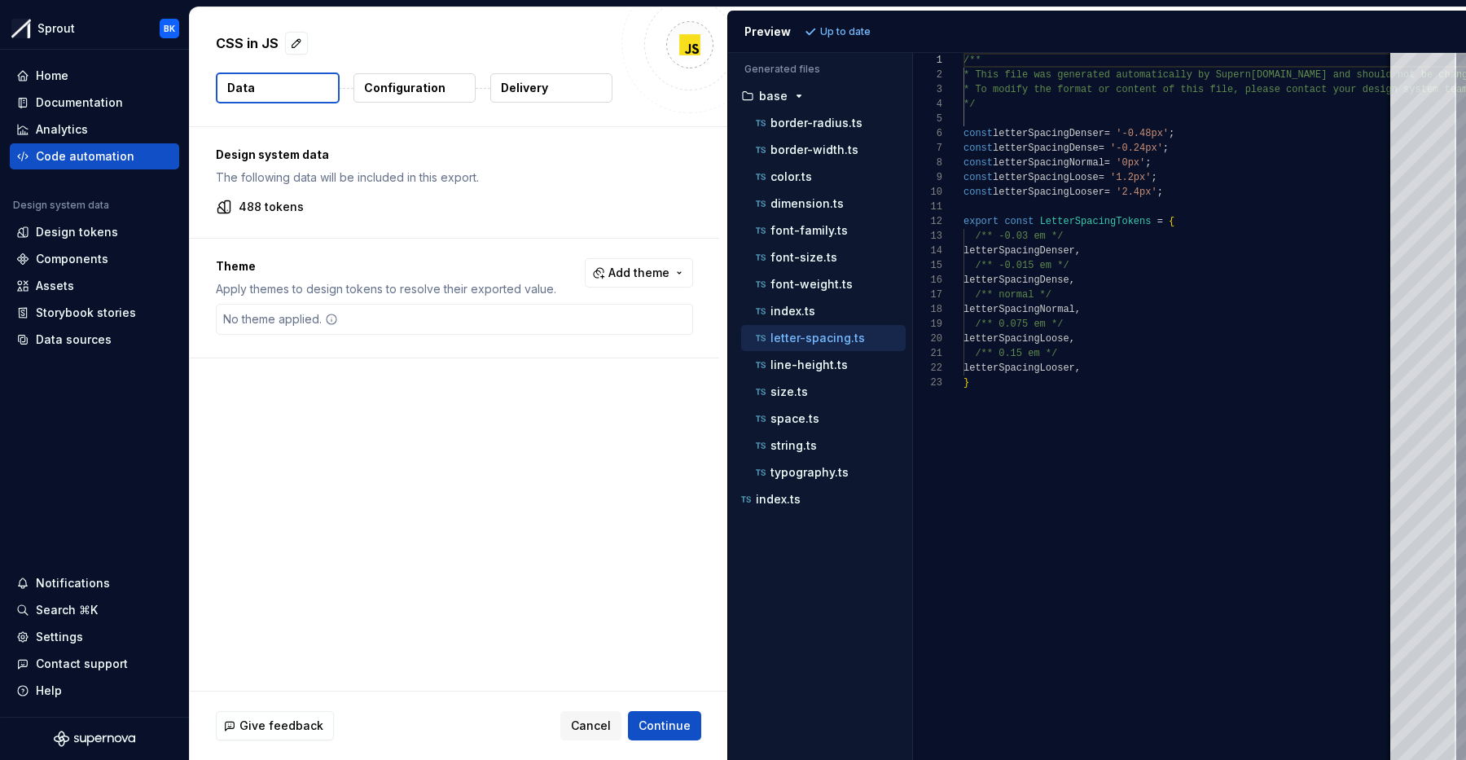
scroll to position [0, 0]
click at [821, 363] on p "line-height.ts" at bounding box center [809, 364] width 77 height 13
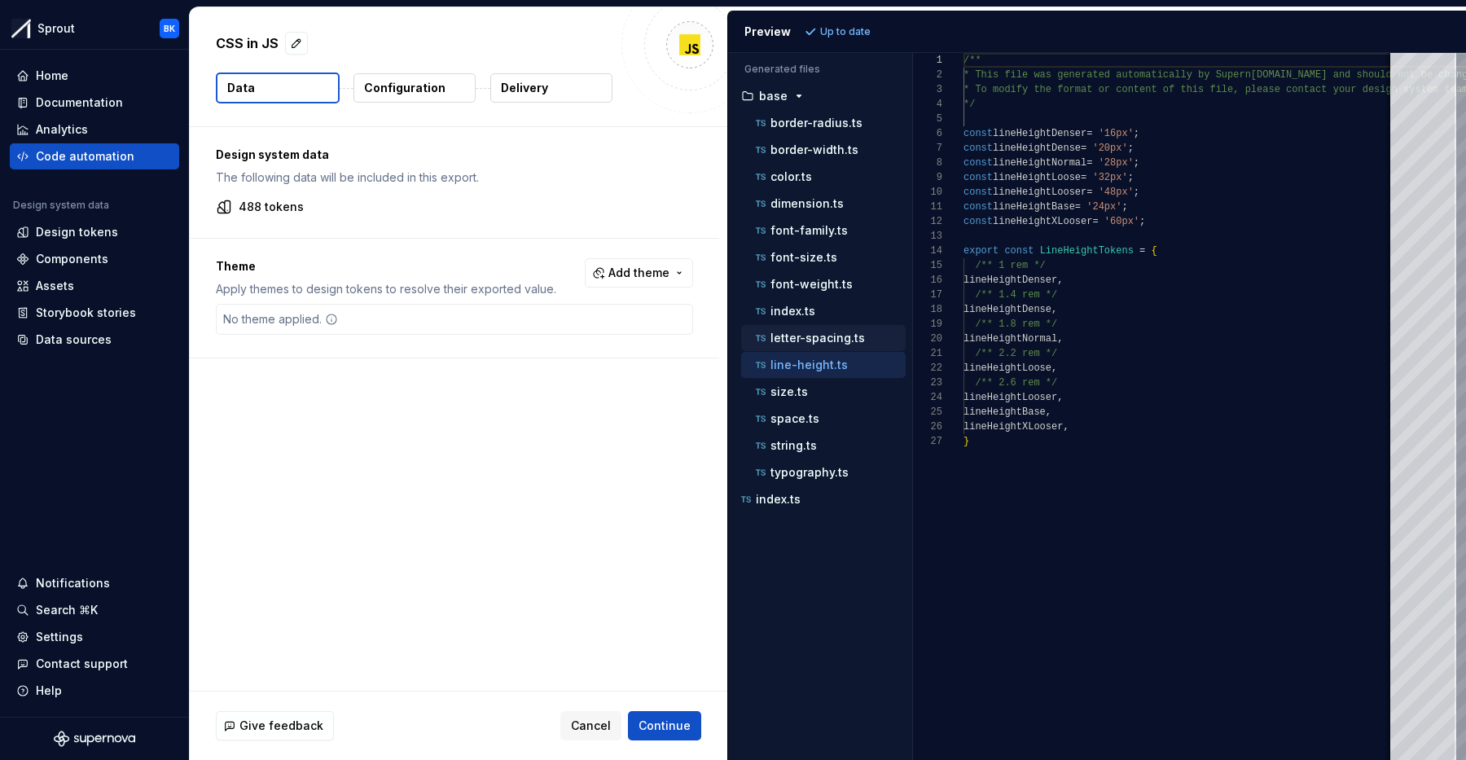
click at [829, 332] on p "letter-spacing.ts" at bounding box center [818, 338] width 95 height 13
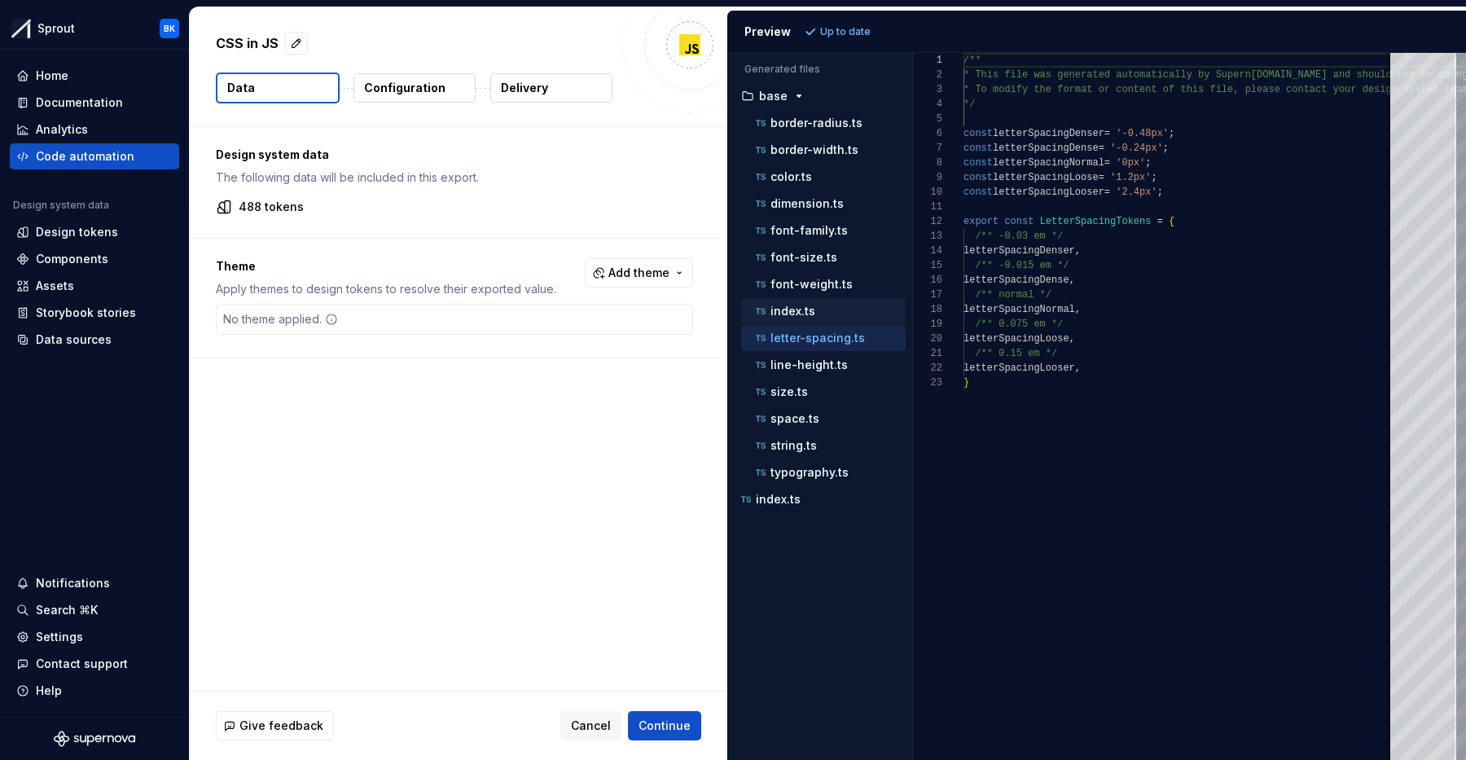
click at [834, 298] on div "index.ts" at bounding box center [823, 311] width 165 height 26
click at [840, 285] on p "font-weight.ts" at bounding box center [812, 284] width 82 height 13
type textarea "**********"
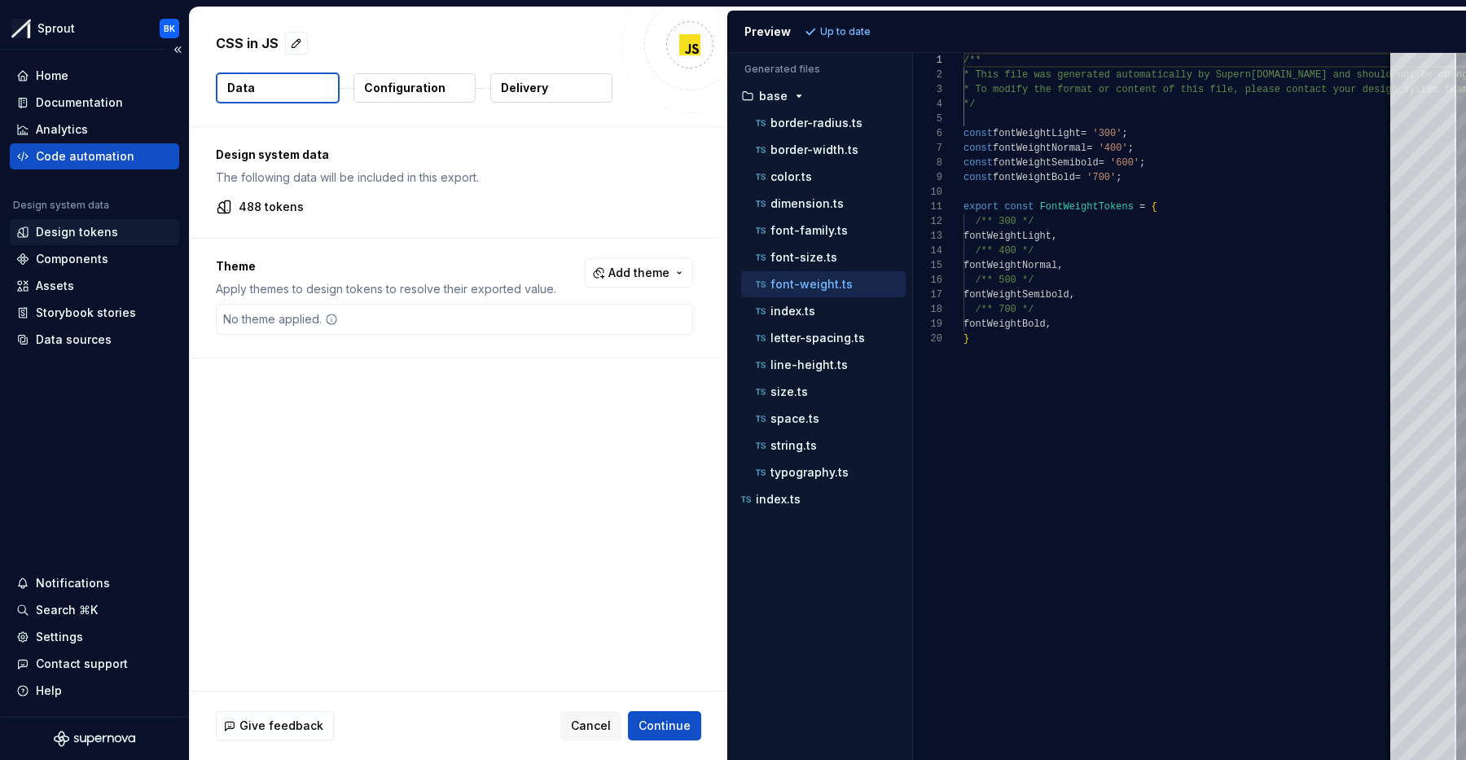
click at [99, 238] on div "Design tokens" at bounding box center [77, 232] width 82 height 16
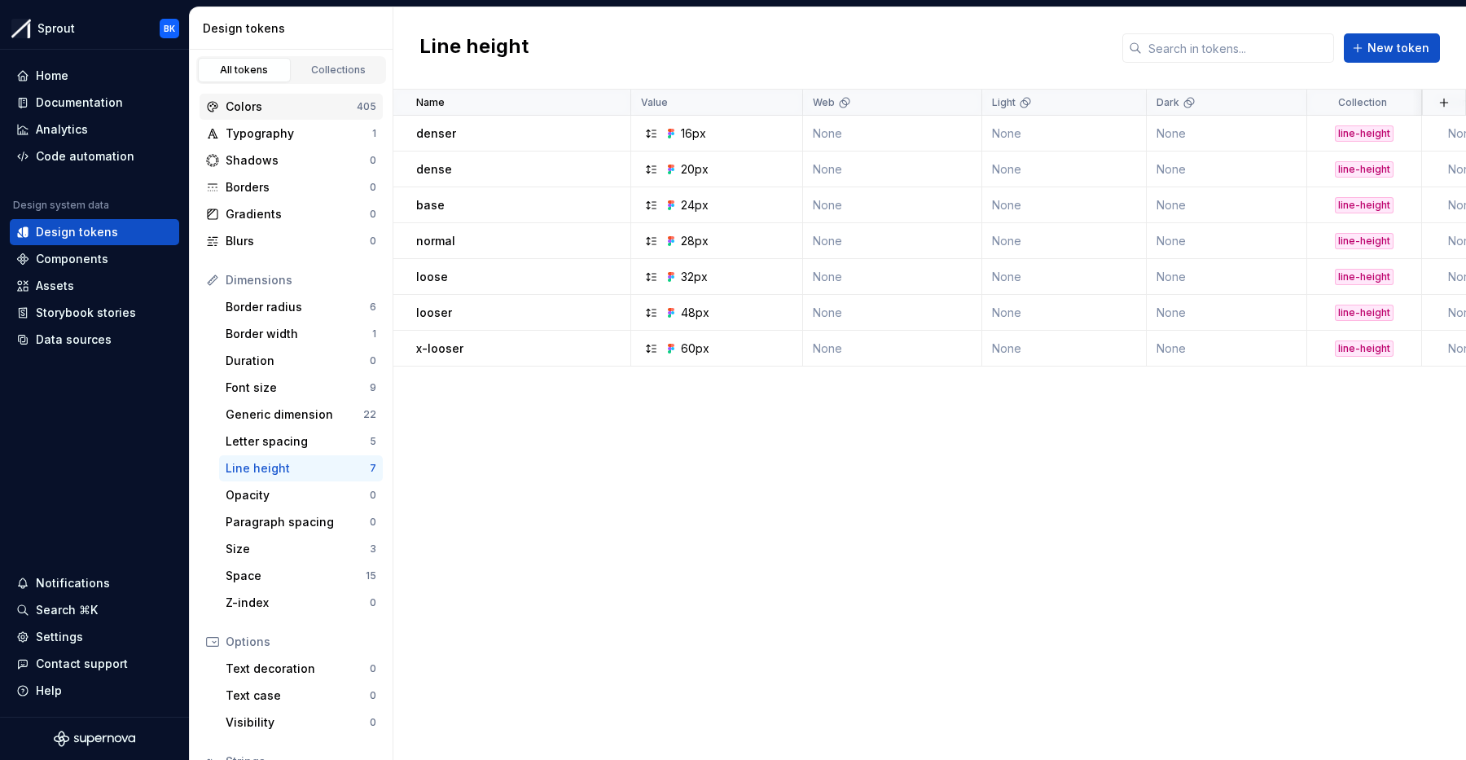
click at [279, 103] on div "Colors" at bounding box center [291, 107] width 131 height 16
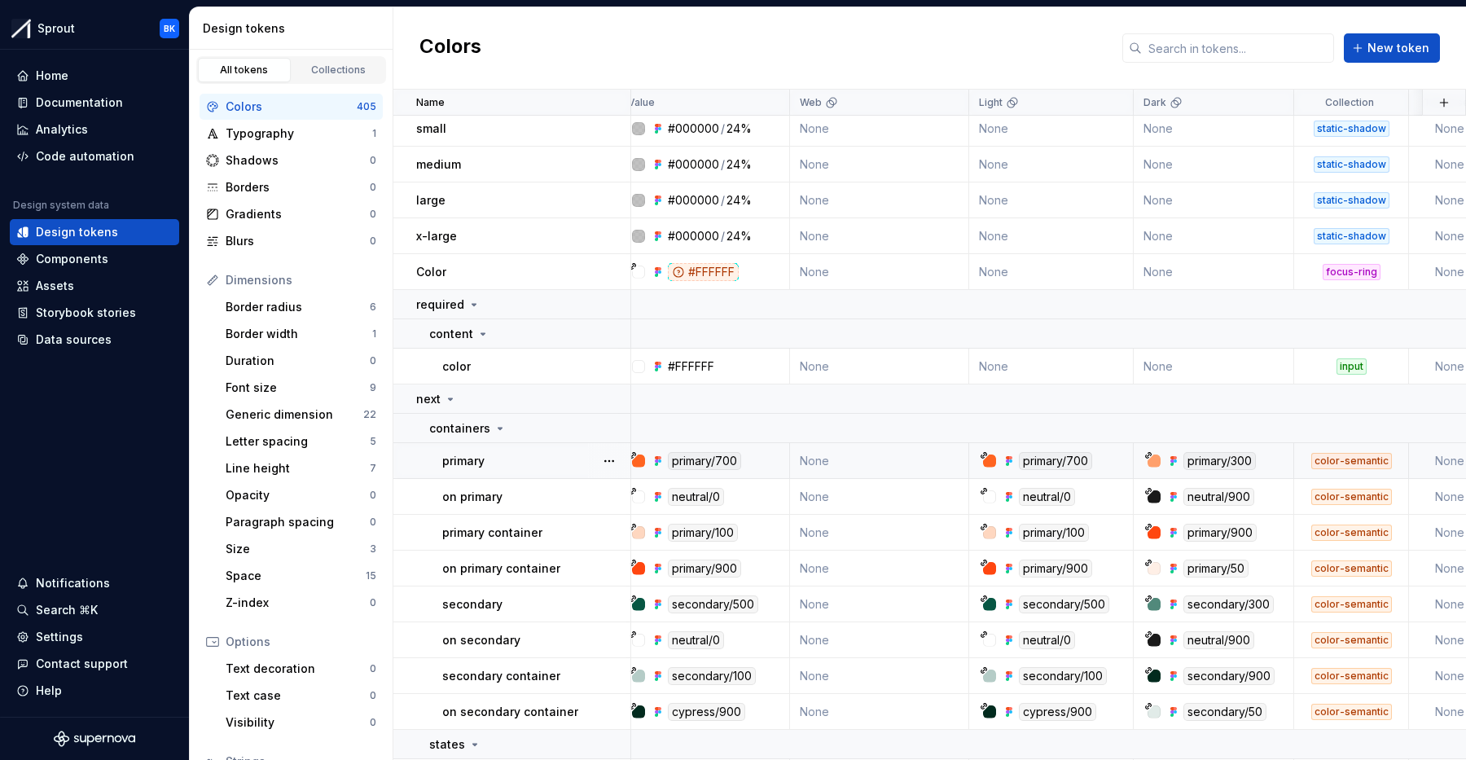
scroll to position [5, 0]
